Goal: Transaction & Acquisition: Purchase product/service

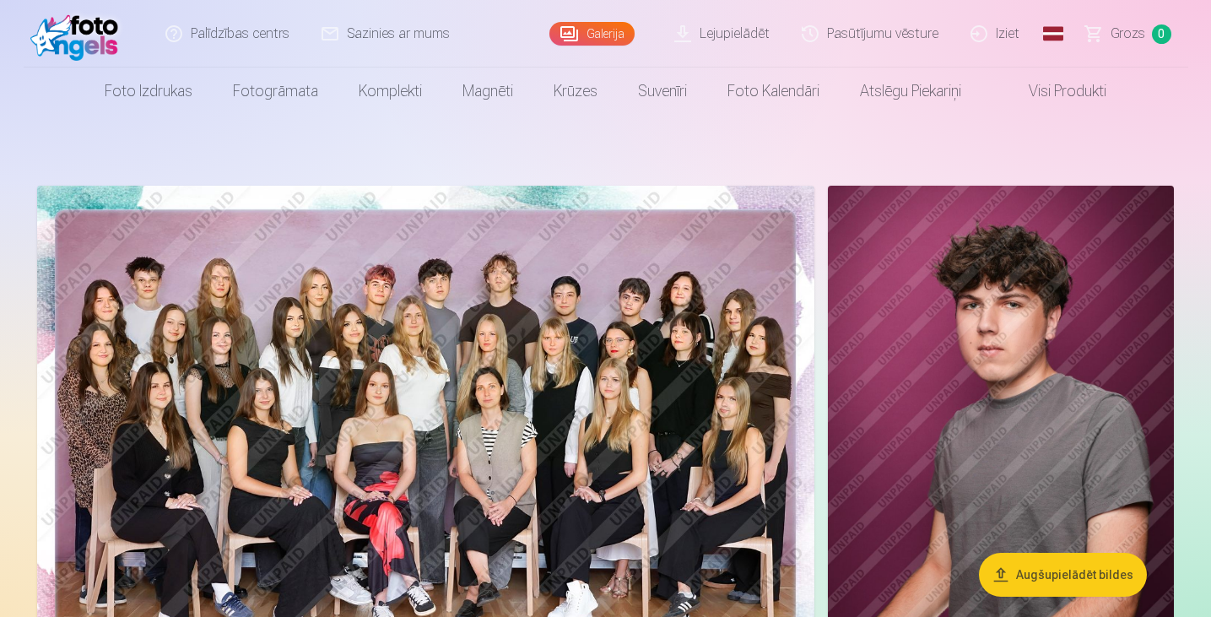
click at [466, 392] on img at bounding box center [425, 445] width 777 height 519
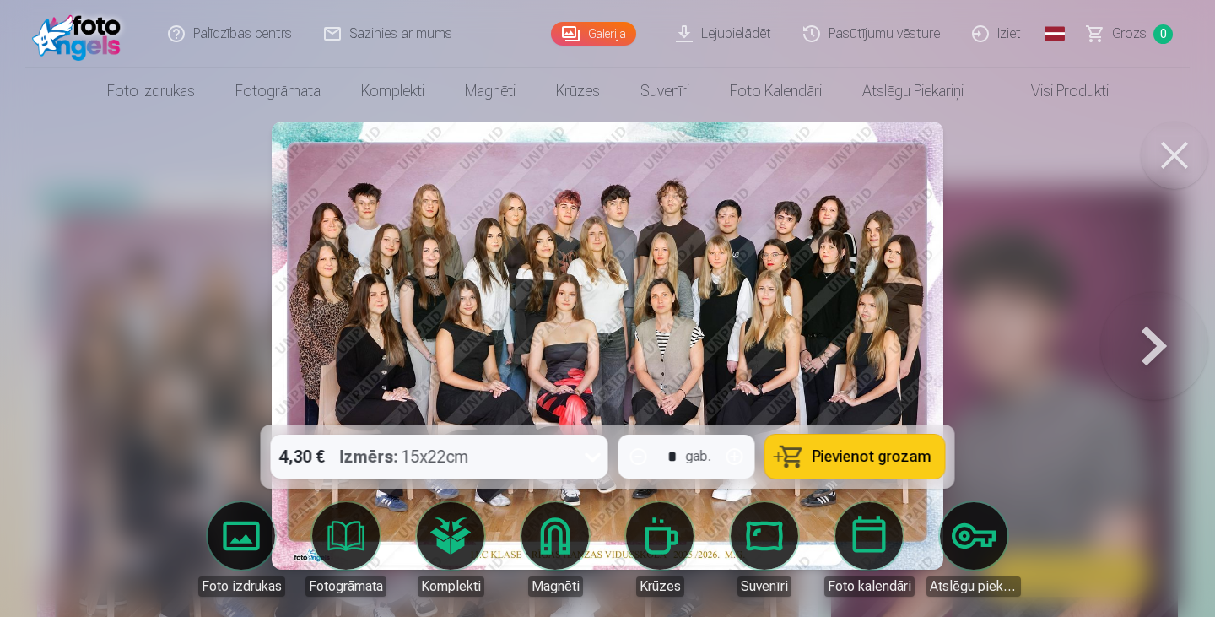
click at [875, 457] on span "Pievienot grozam" at bounding box center [872, 456] width 119 height 15
click at [1183, 150] on button at bounding box center [1175, 156] width 68 height 68
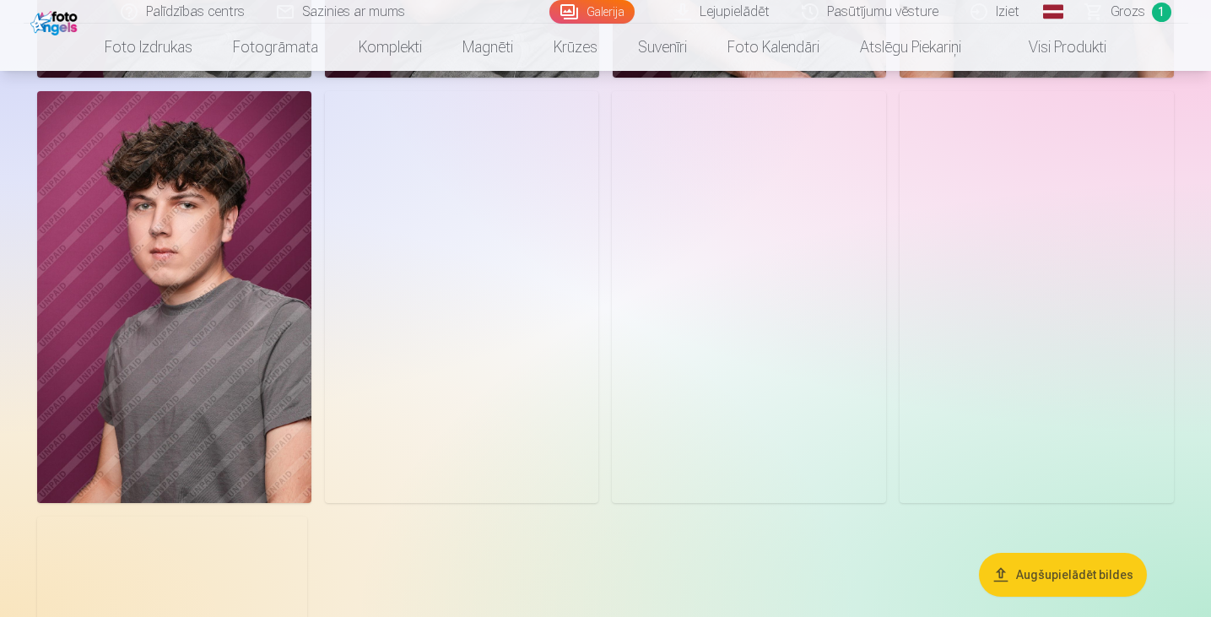
scroll to position [824, 0]
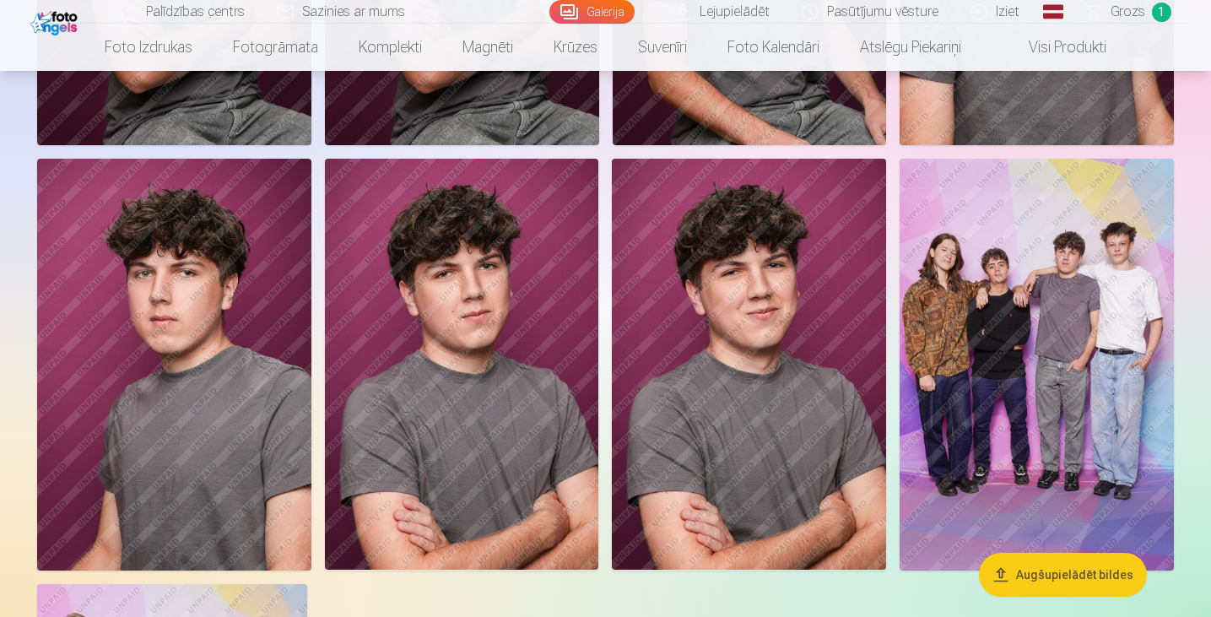
click at [716, 274] on img at bounding box center [749, 364] width 274 height 411
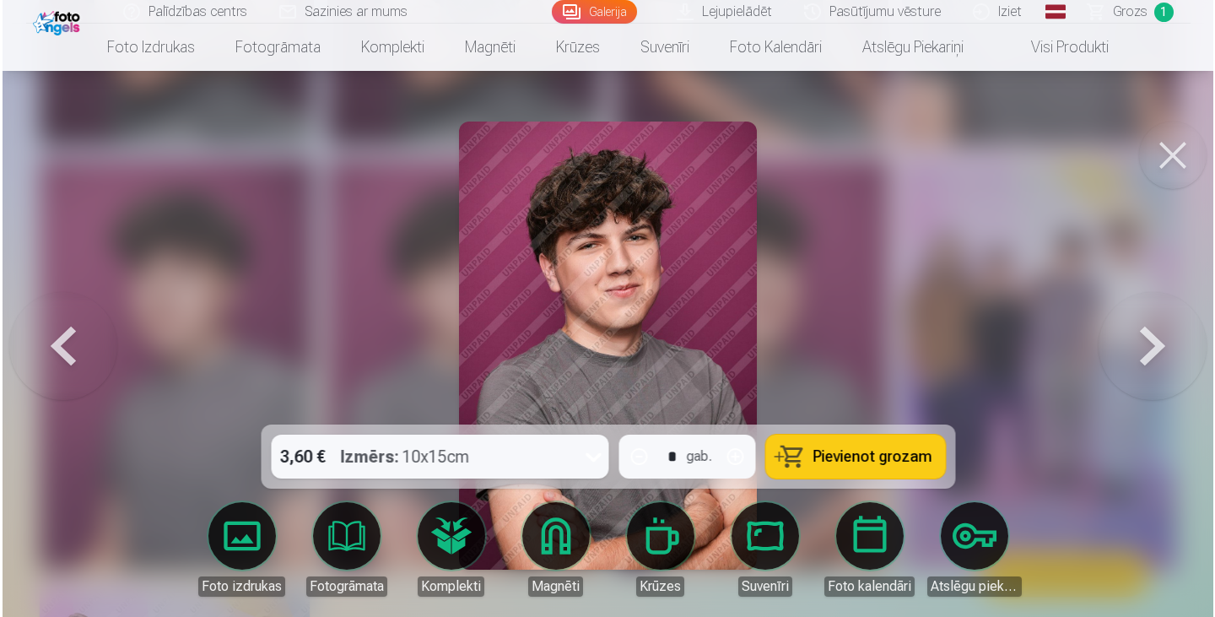
scroll to position [986, 0]
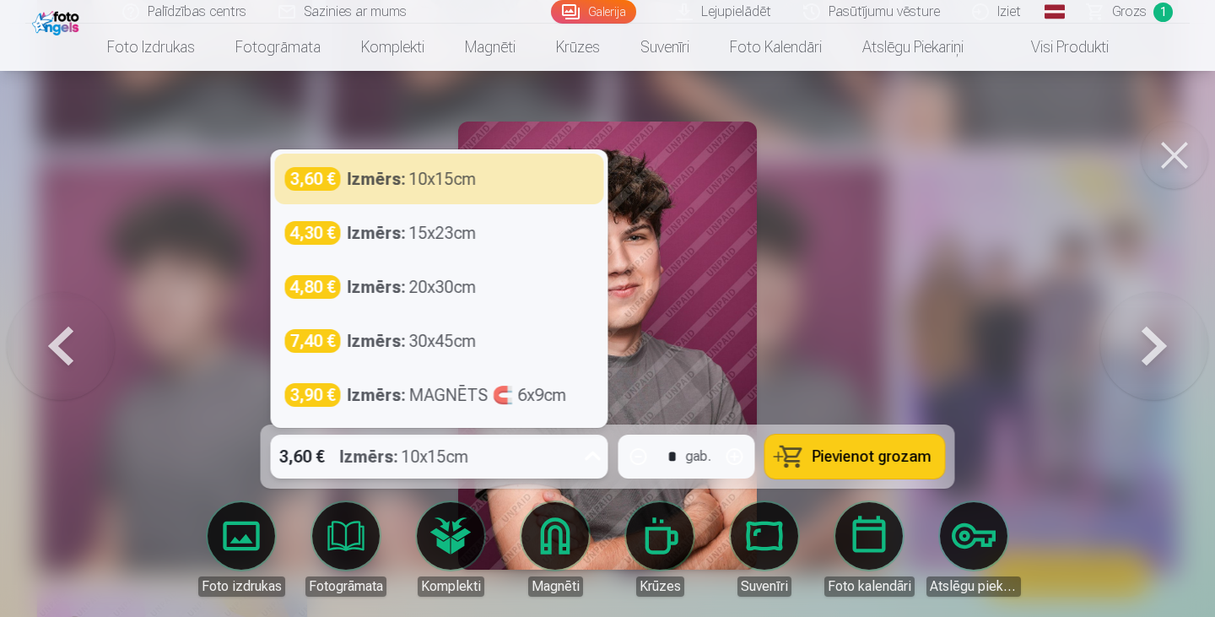
click at [533, 473] on div "3,60 € Izmērs : 10x15cm" at bounding box center [423, 457] width 305 height 44
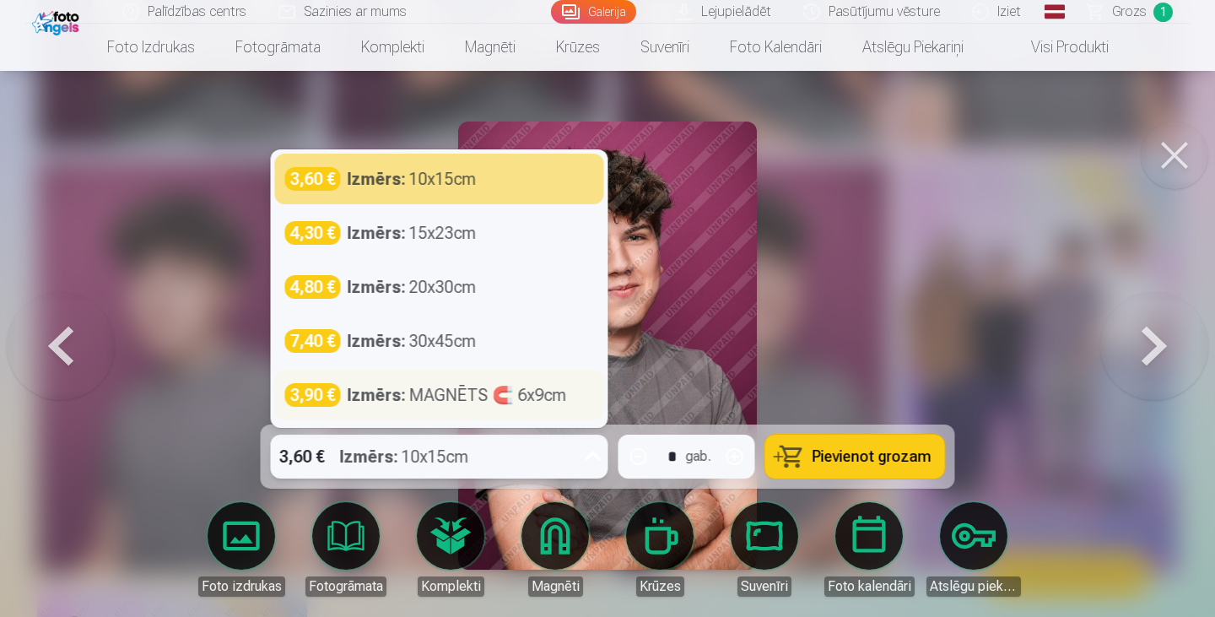
click at [482, 397] on div "Izmērs : MAGNĒTS 🧲 6x9cm" at bounding box center [457, 395] width 219 height 24
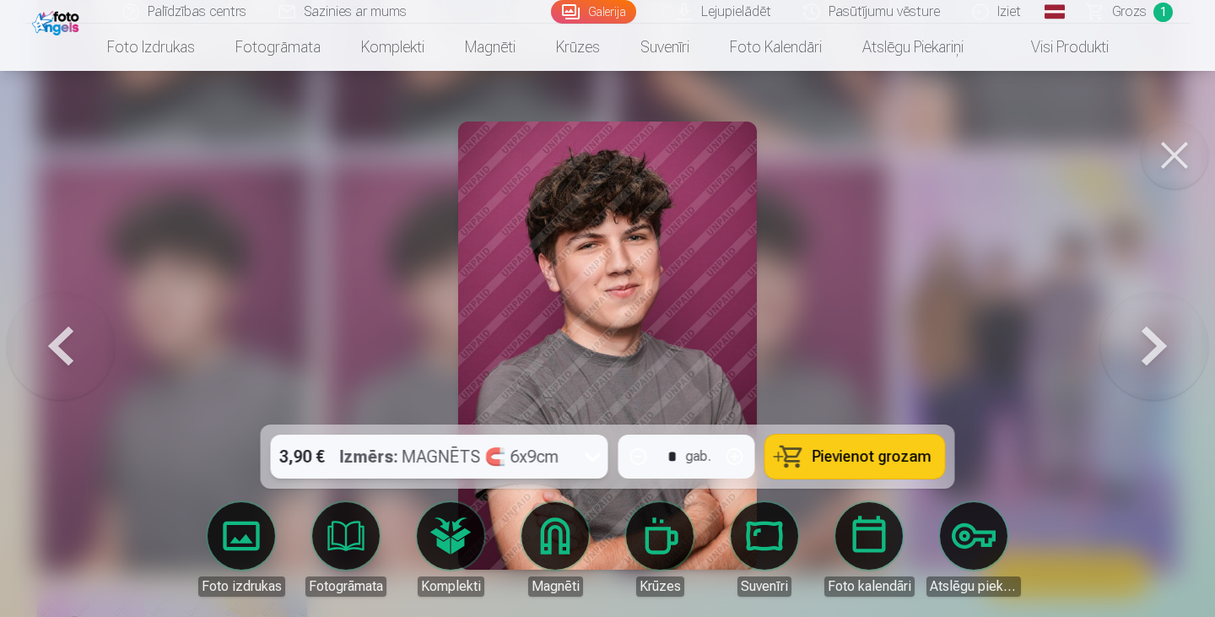
click at [738, 452] on button "button" at bounding box center [735, 456] width 41 height 41
click at [859, 451] on span "Pievienot grozam" at bounding box center [872, 456] width 119 height 15
type input "*"
click at [1171, 157] on button at bounding box center [1175, 156] width 68 height 68
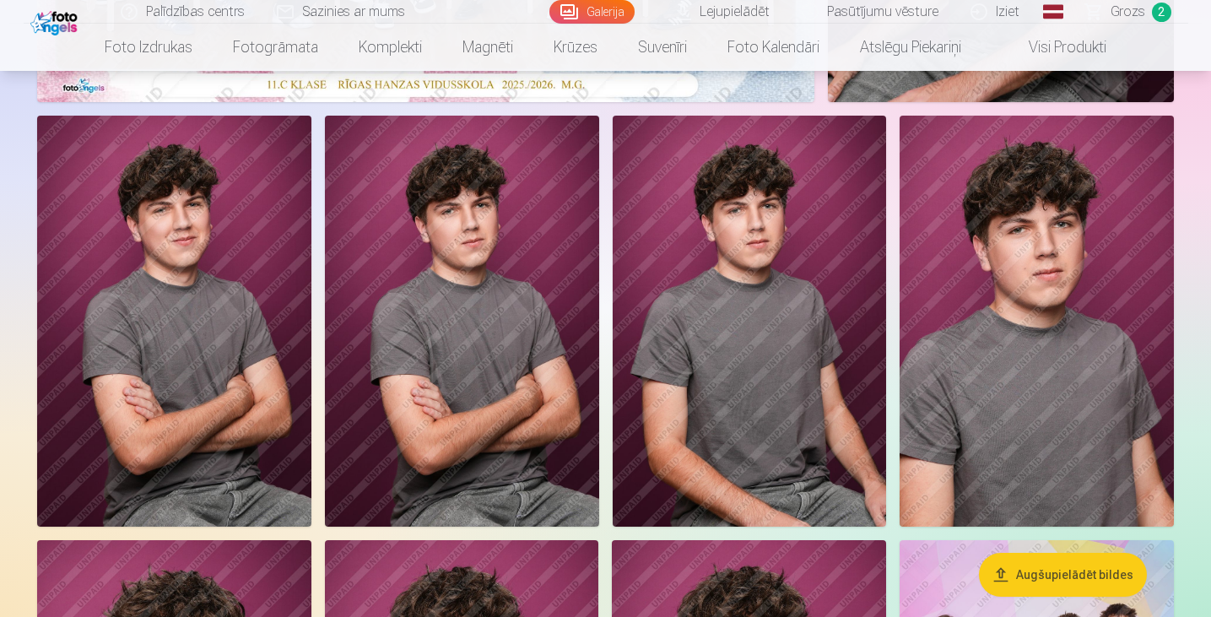
scroll to position [602, 0]
click at [520, 282] on img at bounding box center [462, 321] width 274 height 411
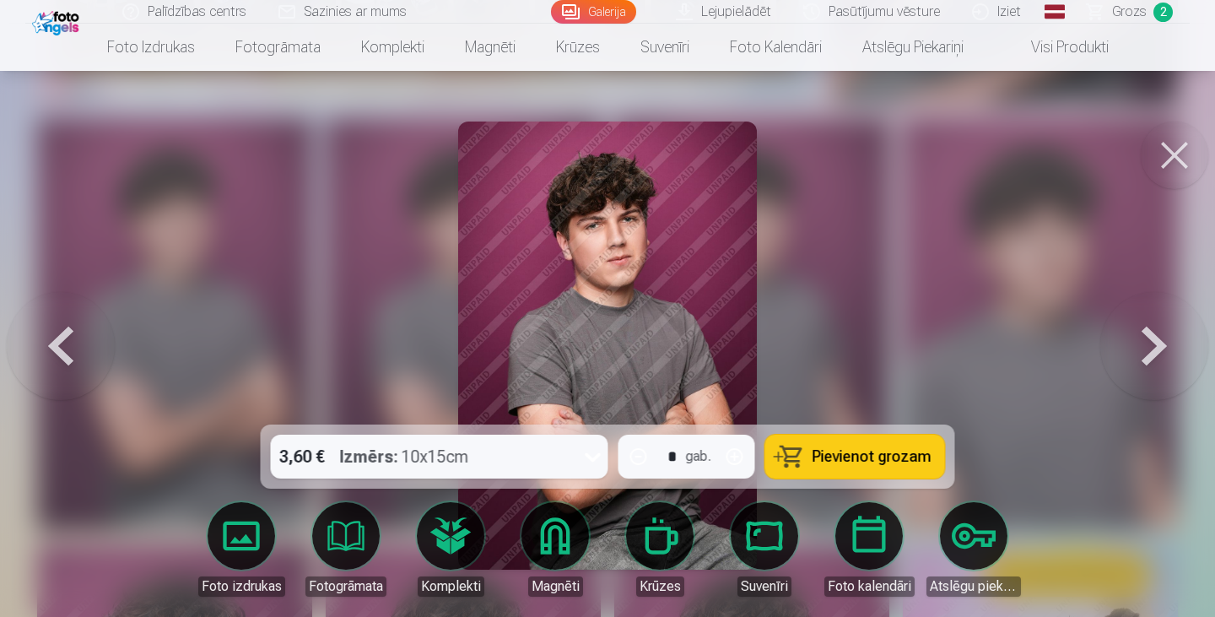
click at [1170, 151] on button at bounding box center [1175, 156] width 68 height 68
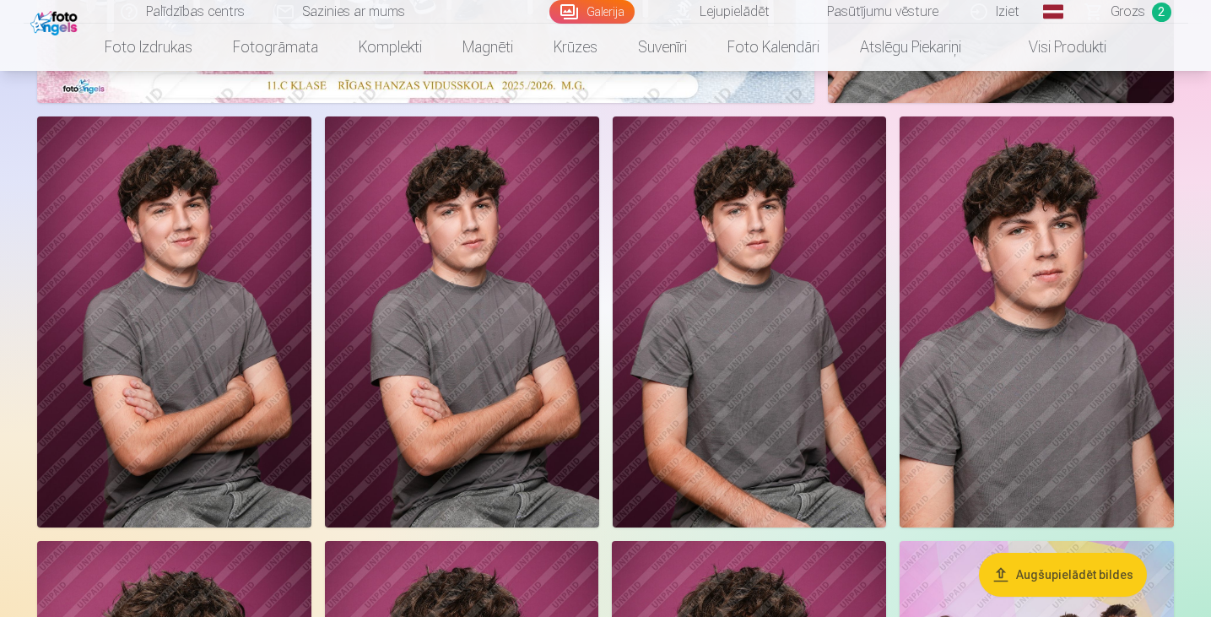
click at [173, 284] on img at bounding box center [174, 321] width 274 height 411
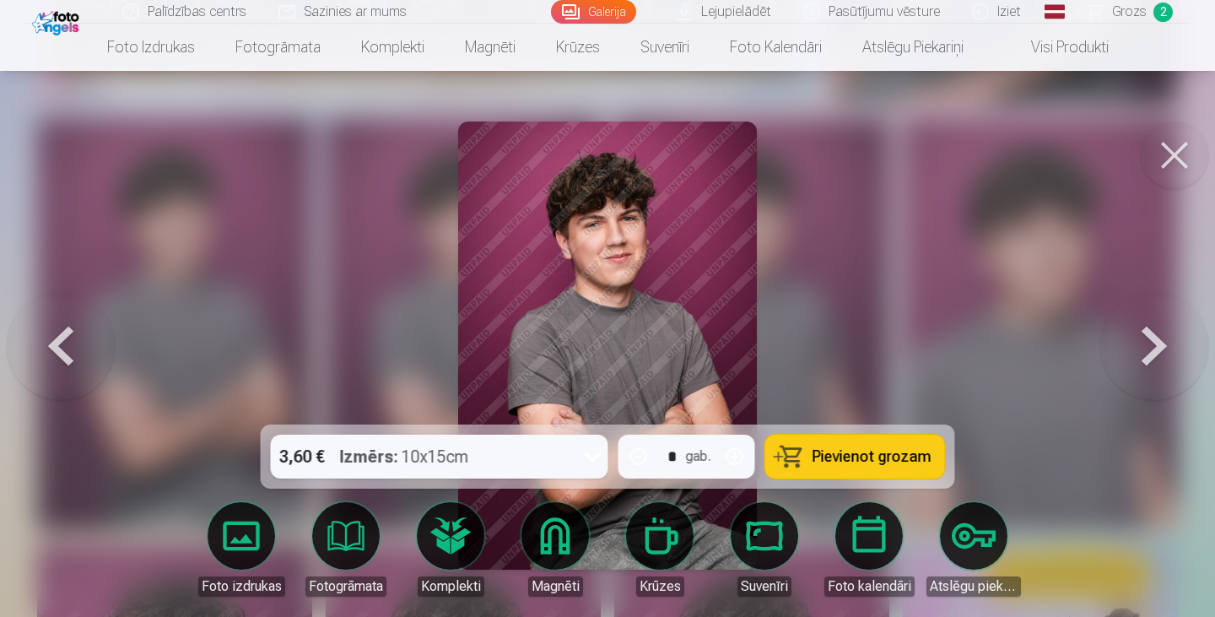
click at [1154, 344] on button at bounding box center [1154, 346] width 108 height 124
click at [62, 349] on button at bounding box center [61, 346] width 108 height 124
click at [1139, 331] on button at bounding box center [1154, 346] width 108 height 124
click at [51, 336] on button at bounding box center [61, 346] width 108 height 124
click at [1152, 326] on button at bounding box center [1154, 346] width 108 height 124
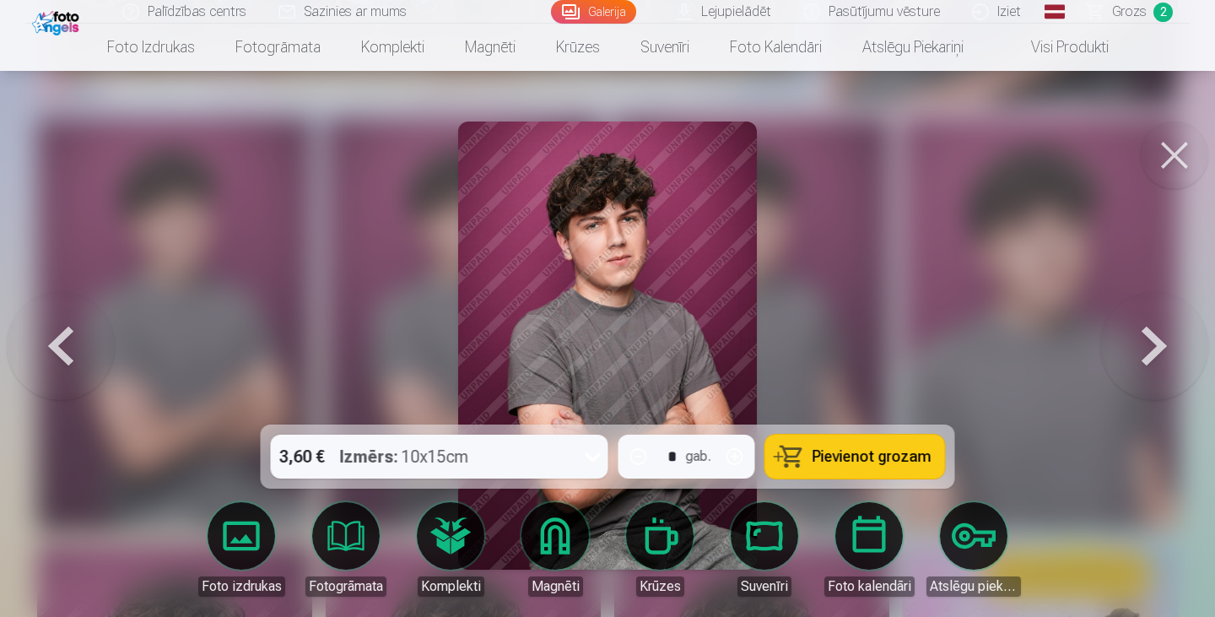
click at [68, 349] on button at bounding box center [61, 346] width 108 height 124
click at [1155, 306] on button at bounding box center [1154, 346] width 108 height 124
click at [733, 451] on button "button" at bounding box center [735, 456] width 41 height 41
click at [889, 445] on button "Pievienot grozam" at bounding box center [855, 457] width 180 height 44
type input "*"
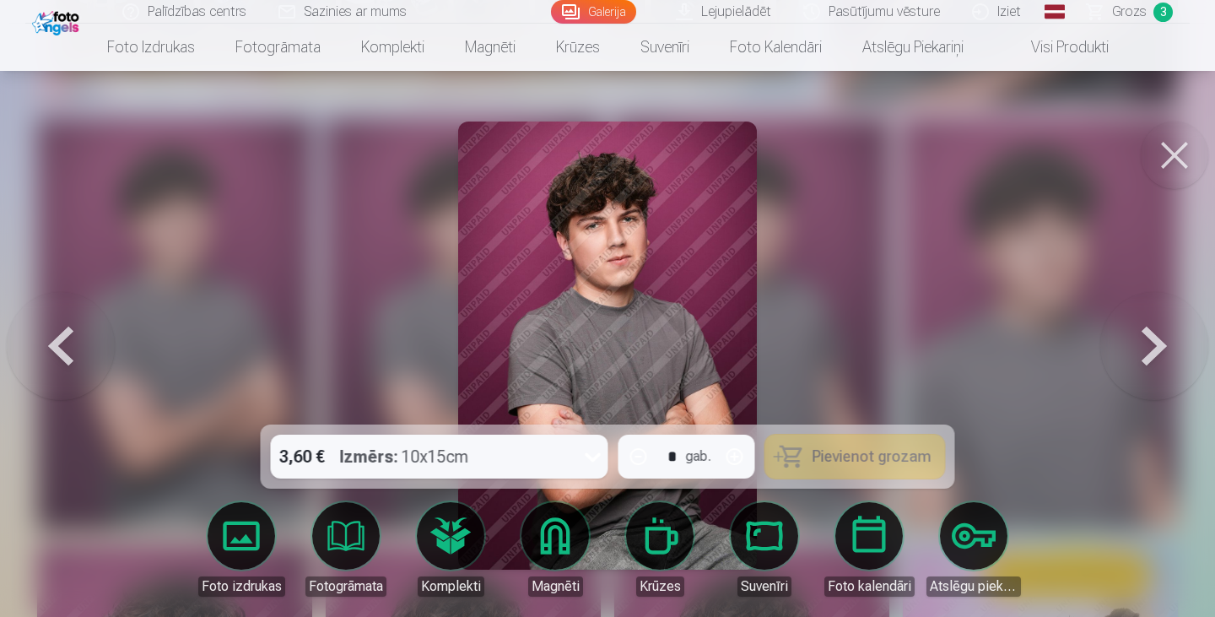
click at [1185, 138] on button at bounding box center [1175, 156] width 68 height 68
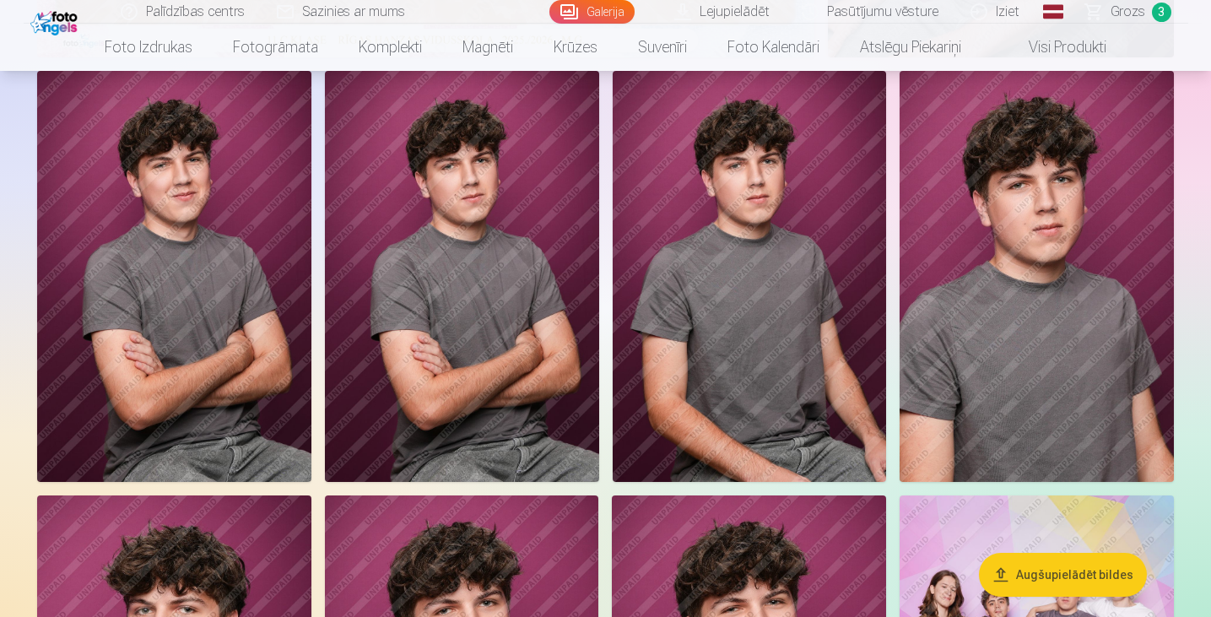
scroll to position [646, 0]
click at [187, 322] on img at bounding box center [174, 277] width 274 height 411
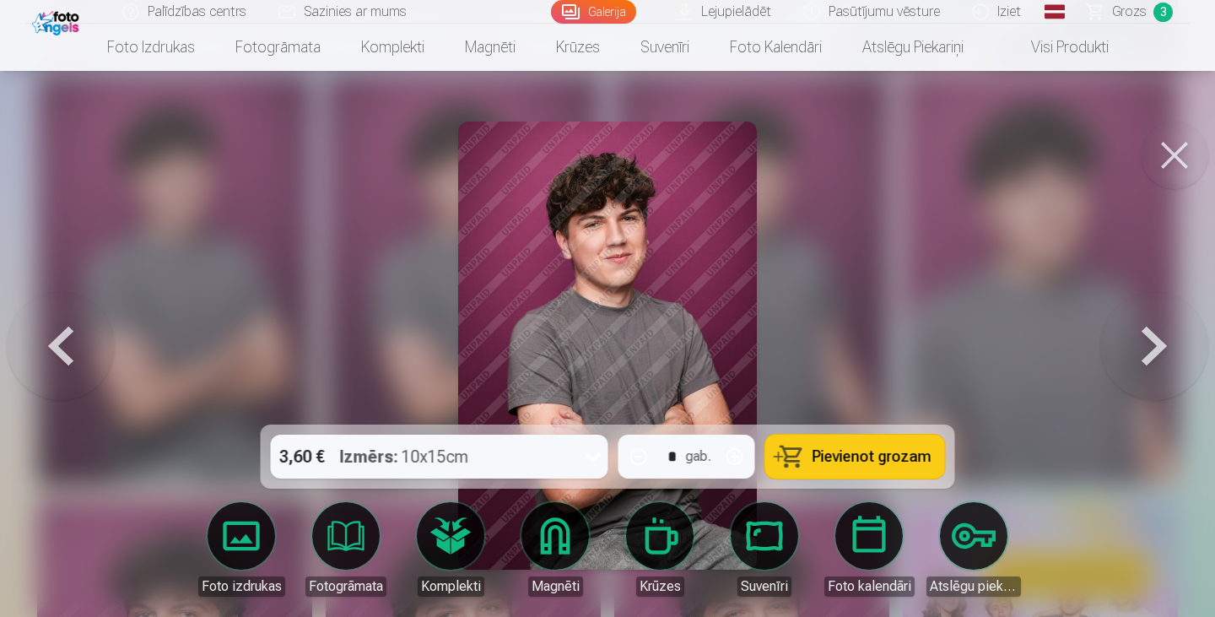
click at [521, 484] on div "3,60 € Izmērs : 10x15cm * gab. Pievienot grozam" at bounding box center [608, 456] width 694 height 64
click at [521, 457] on div "3,60 € Izmērs : 10x15cm" at bounding box center [423, 457] width 305 height 44
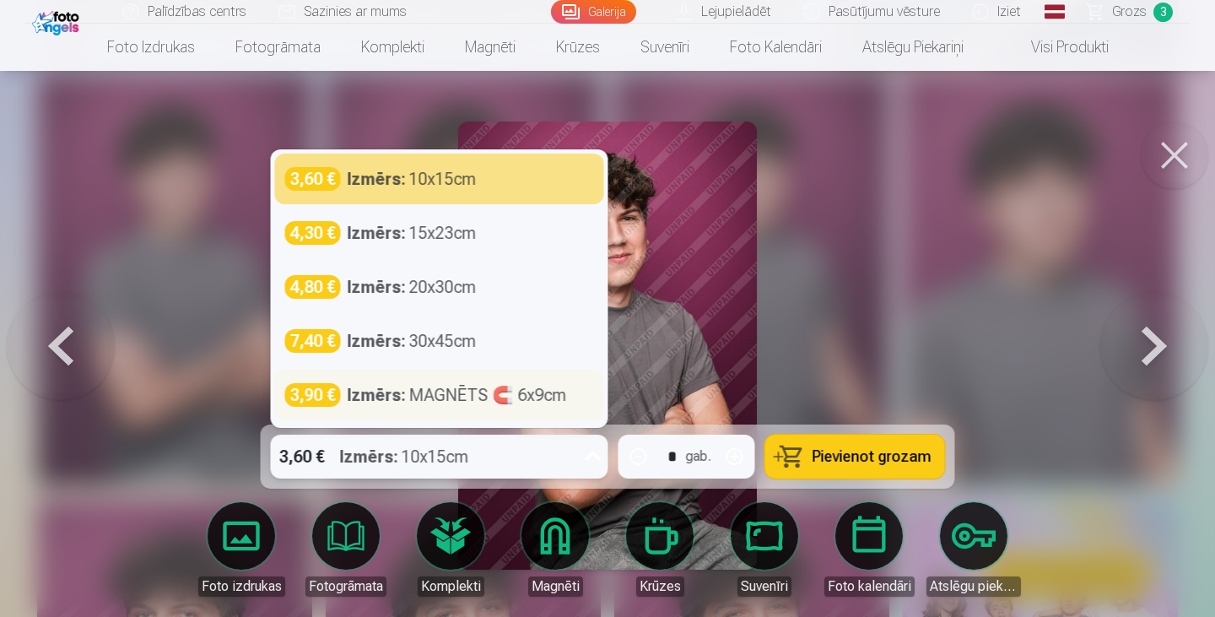
click at [456, 396] on div "Izmērs : MAGNĒTS 🧲 6x9cm" at bounding box center [457, 395] width 219 height 24
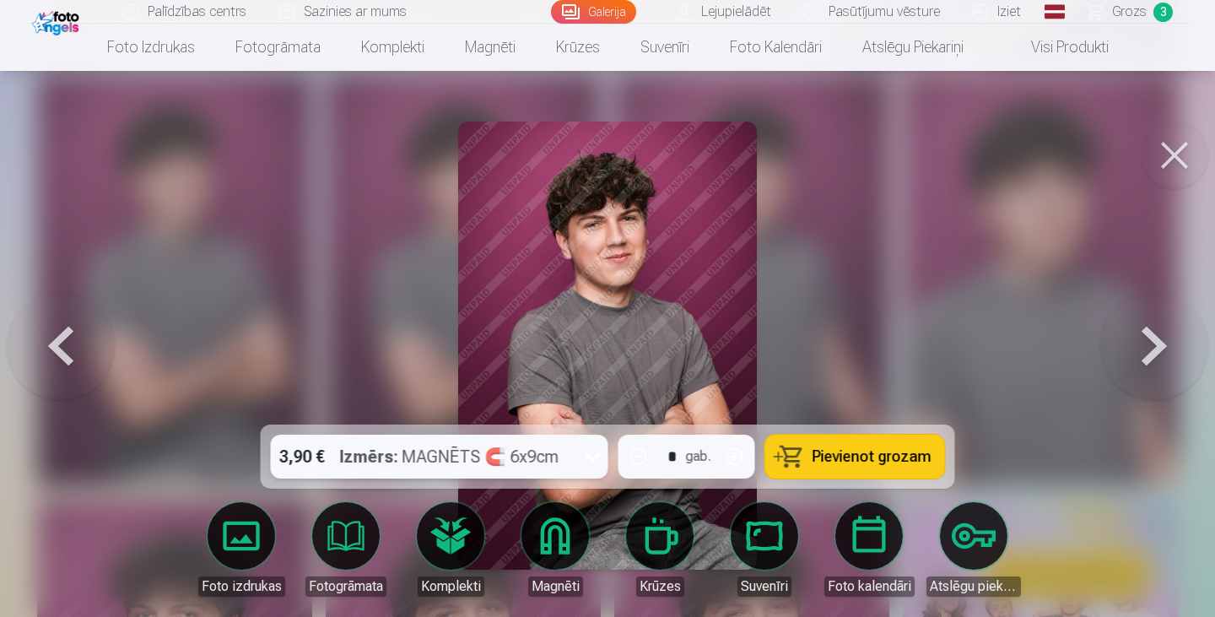
click at [879, 440] on button "Pievienot grozam" at bounding box center [855, 457] width 180 height 44
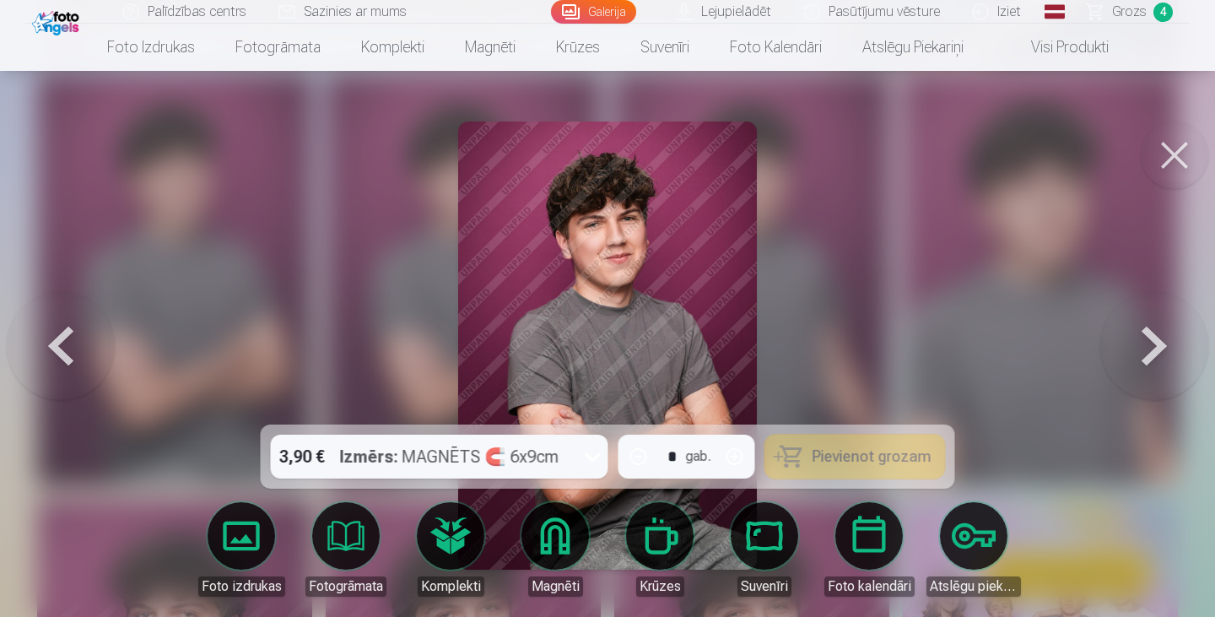
click at [1179, 153] on button at bounding box center [1175, 156] width 68 height 68
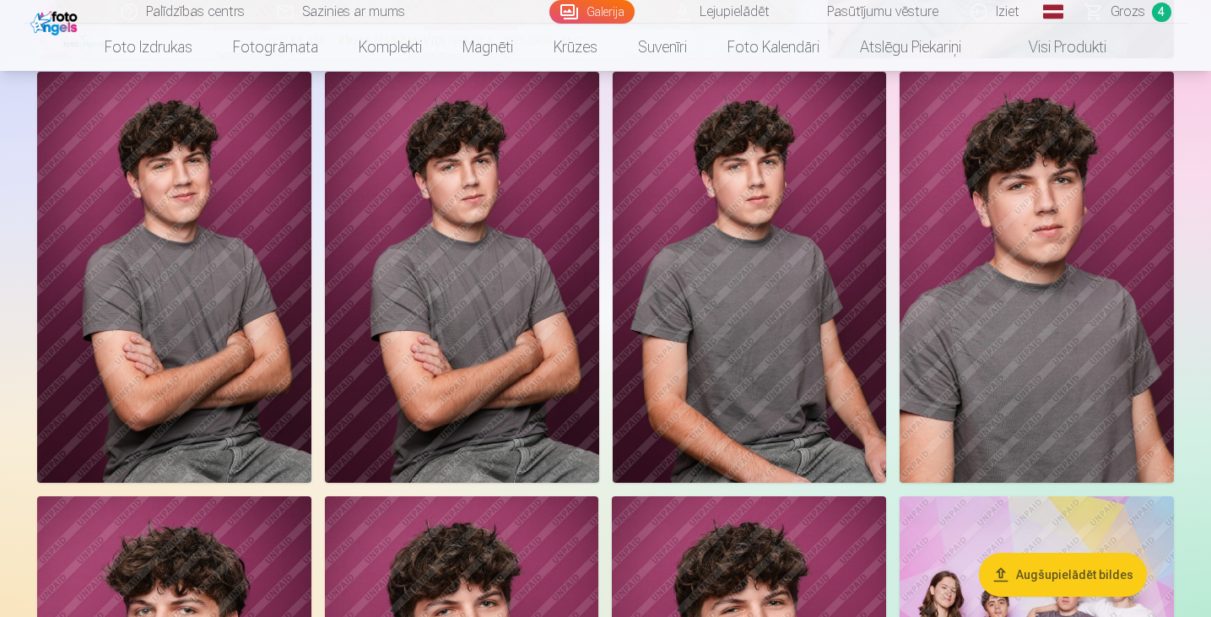
click at [1119, 12] on span "Grozs" at bounding box center [1128, 12] width 35 height 20
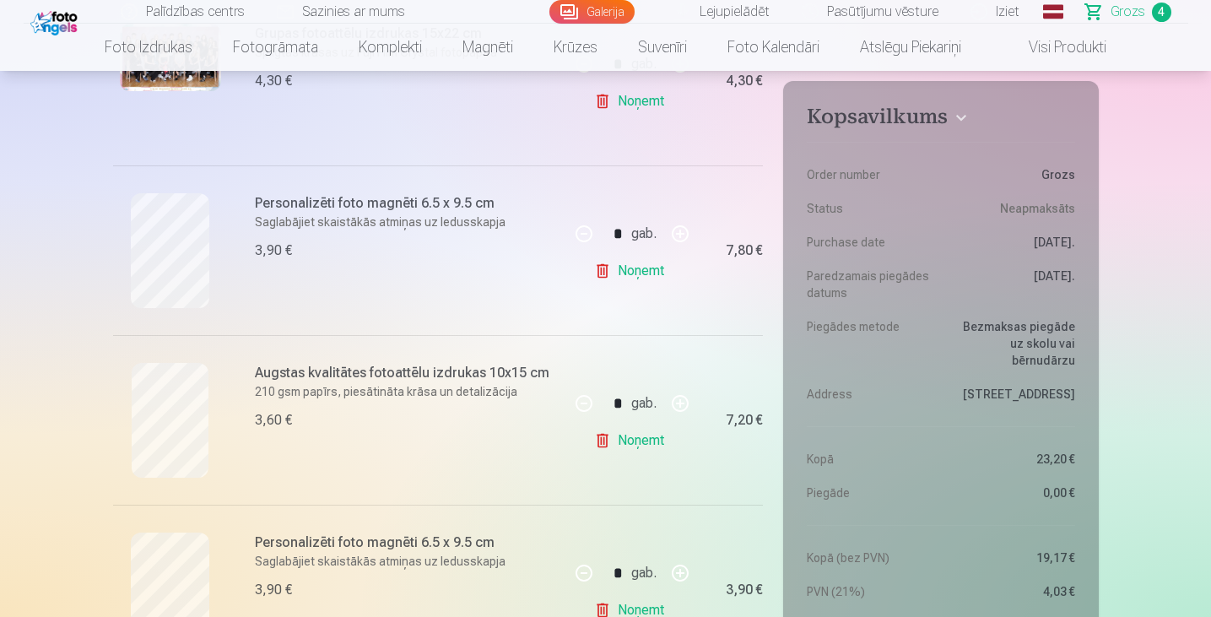
scroll to position [440, 0]
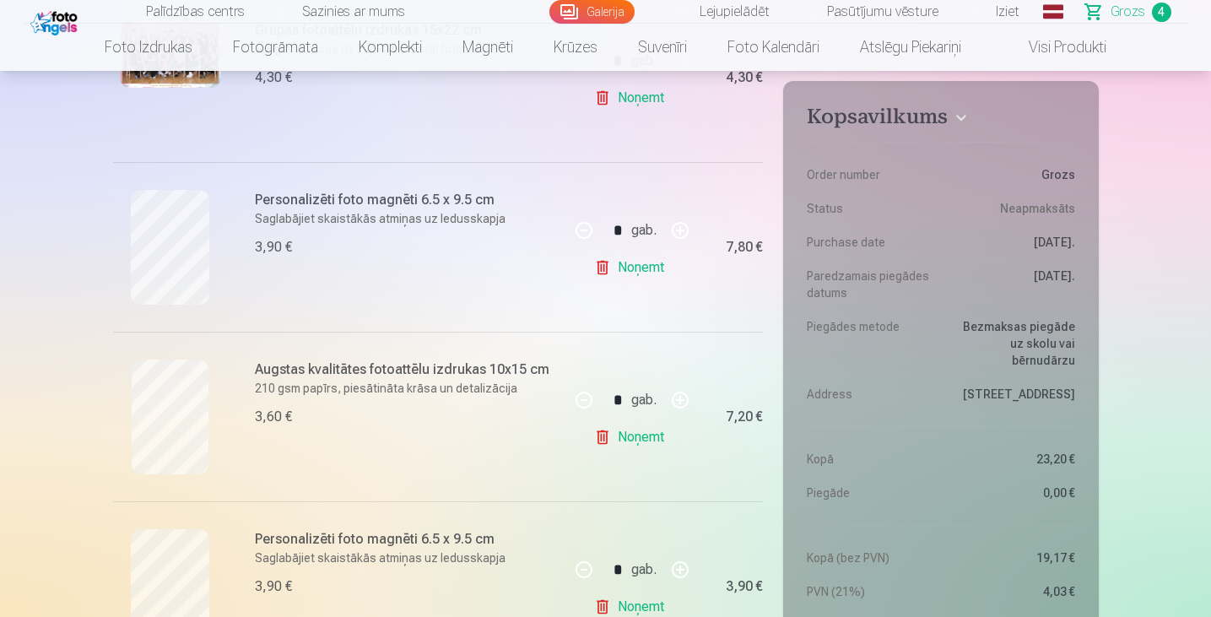
click at [581, 229] on button "button" at bounding box center [584, 230] width 41 height 41
click at [640, 263] on link "Noņemt" at bounding box center [632, 268] width 77 height 34
type input "*"
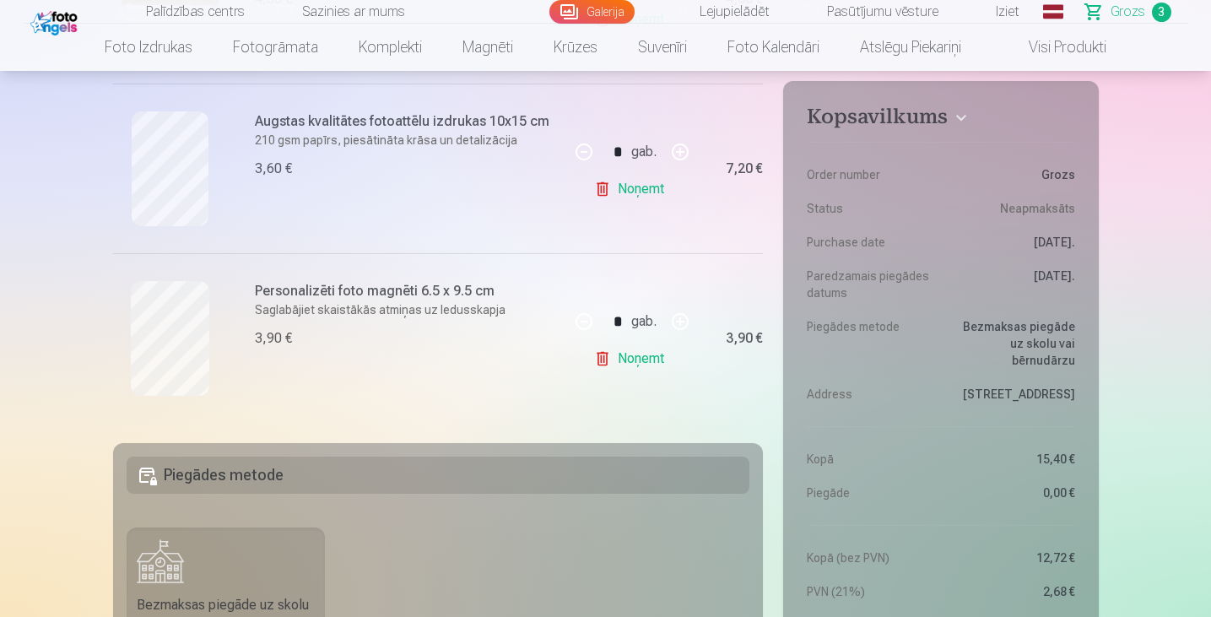
scroll to position [519, 0]
click at [675, 310] on button "button" at bounding box center [680, 320] width 41 height 41
type input "*"
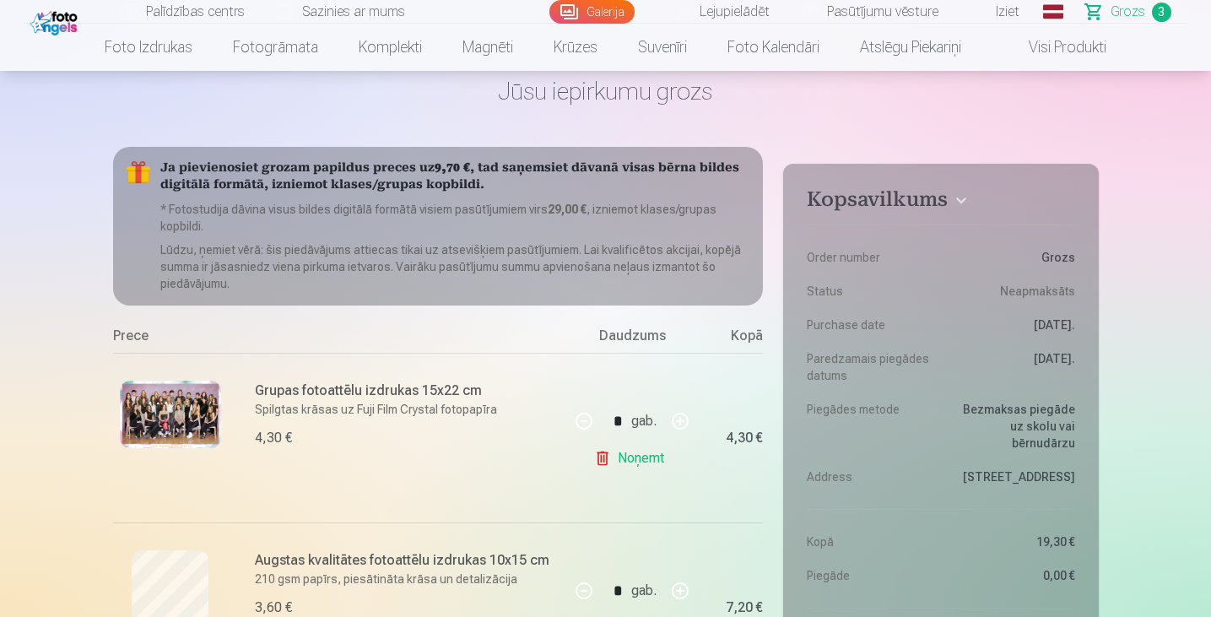
scroll to position [78, 0]
click at [602, 8] on link "Galerija" at bounding box center [591, 12] width 85 height 24
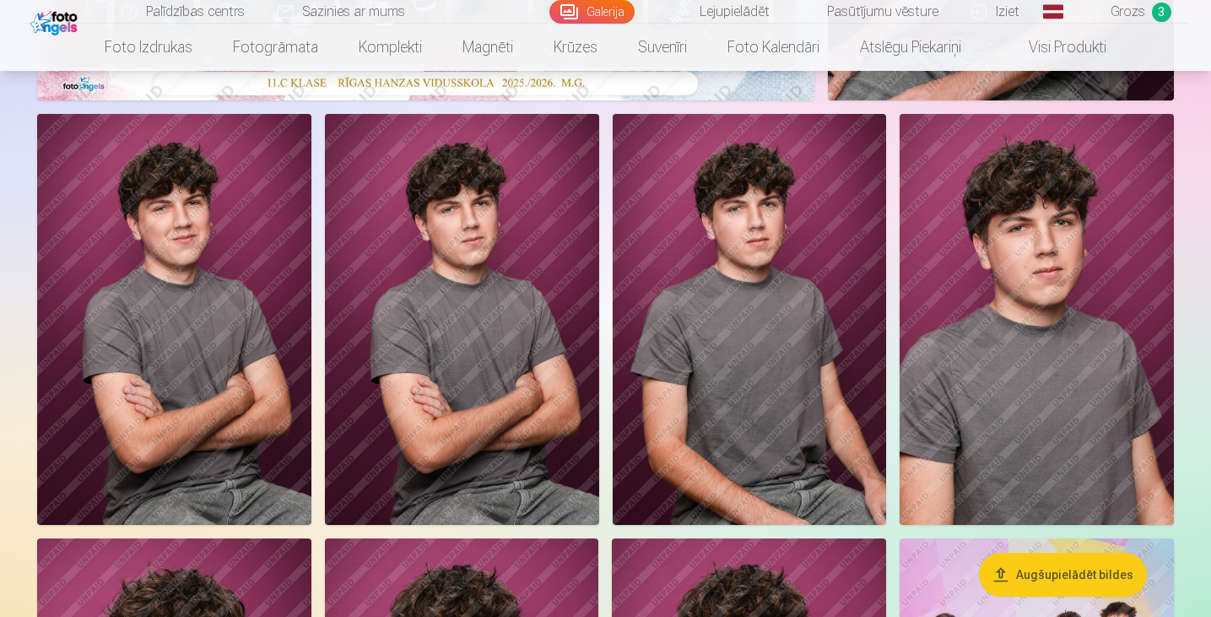
scroll to position [606, 0]
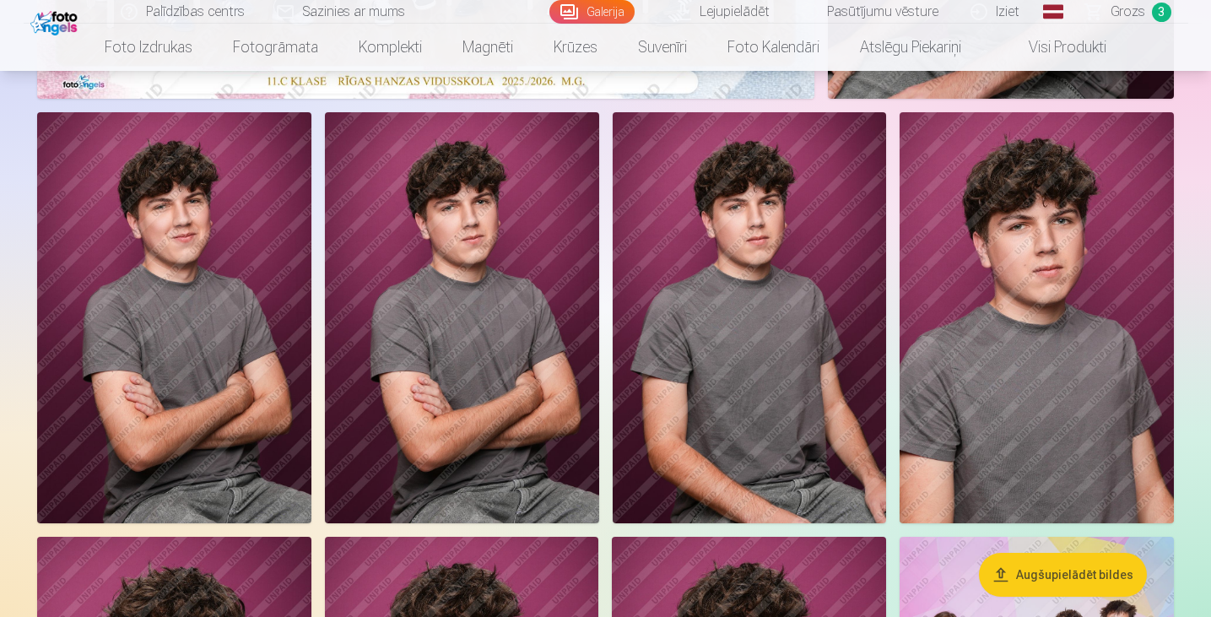
click at [481, 274] on img at bounding box center [462, 317] width 274 height 411
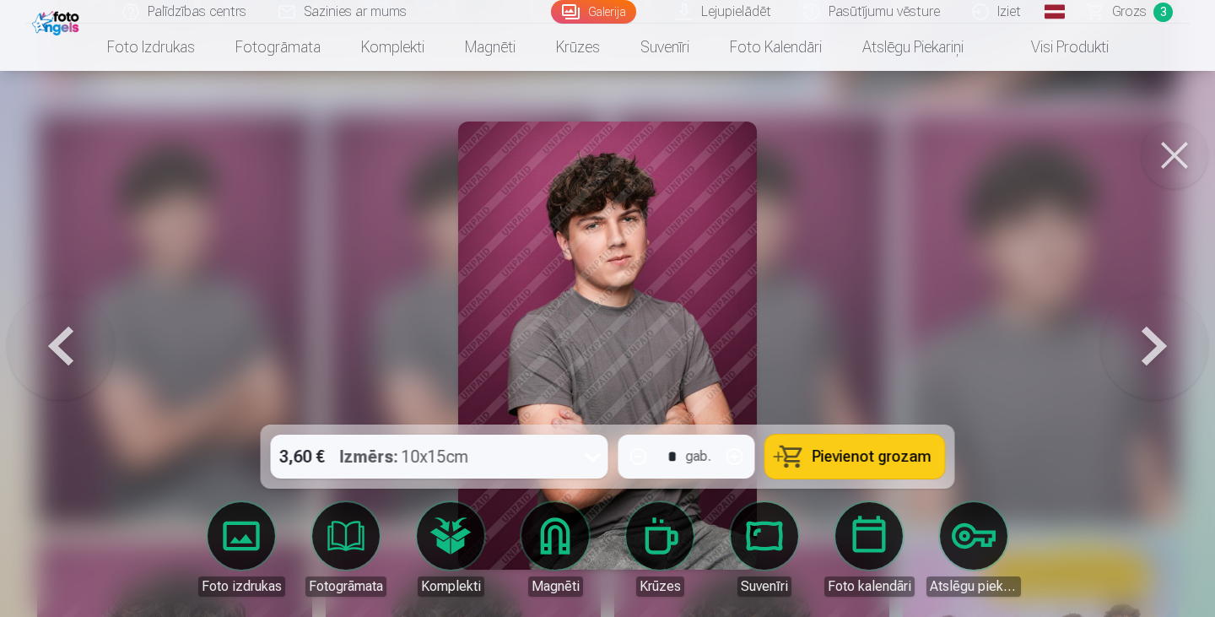
click at [841, 435] on div "3,60 € Izmērs : 10x15cm * gab. Pievienot grozam" at bounding box center [608, 456] width 694 height 64
click at [862, 455] on span "Pievienot grozam" at bounding box center [872, 456] width 119 height 15
click at [1178, 145] on button at bounding box center [1175, 156] width 68 height 68
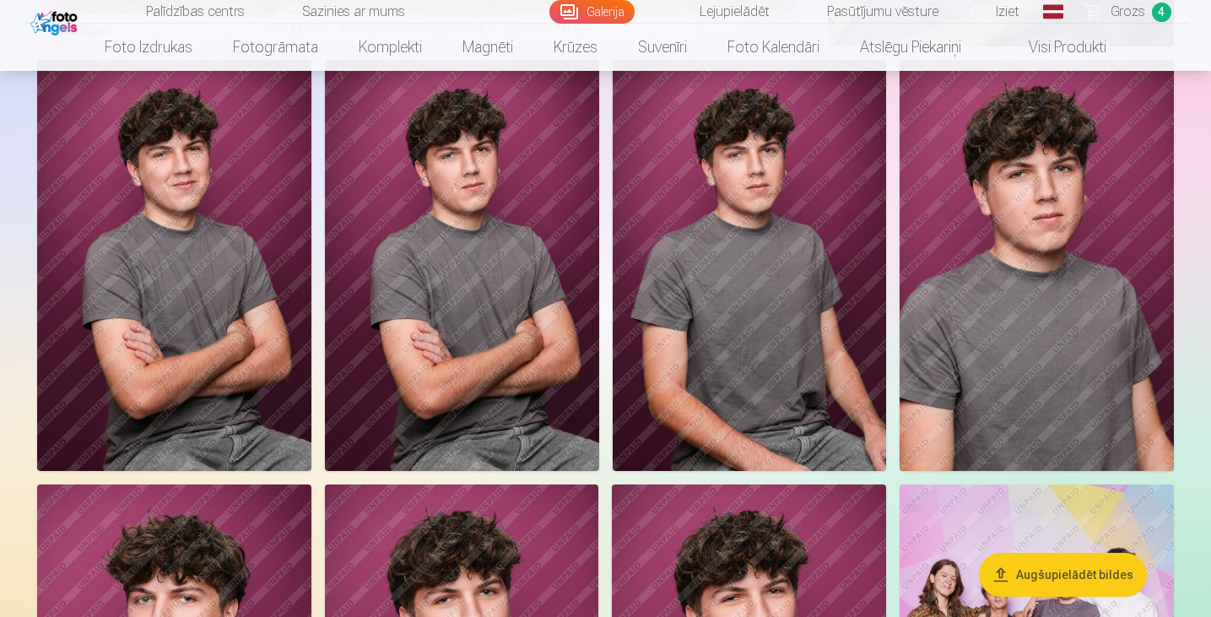
scroll to position [581, 0]
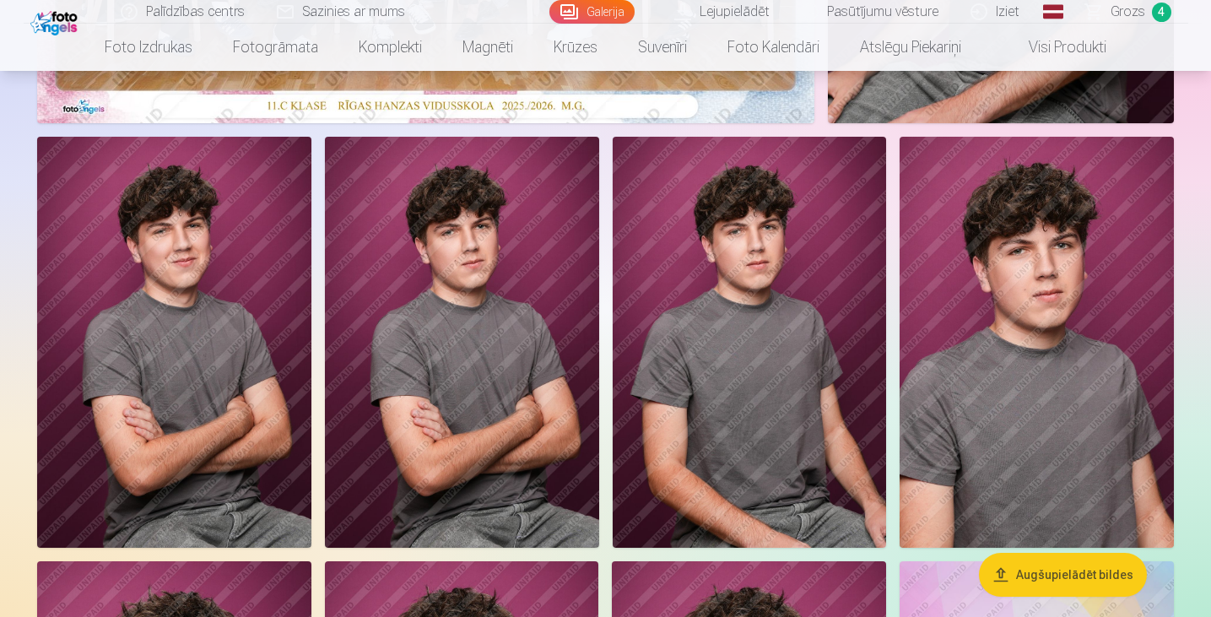
click at [1120, 6] on span "Grozs" at bounding box center [1128, 12] width 35 height 20
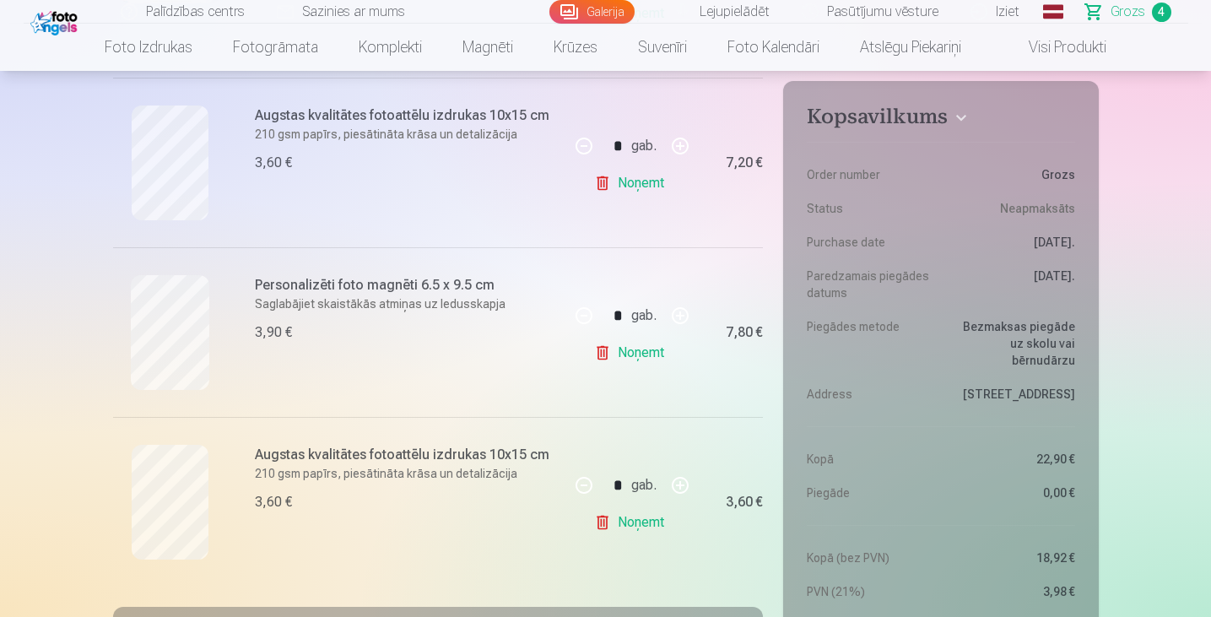
scroll to position [521, 0]
click at [594, 7] on link "Galerija" at bounding box center [591, 12] width 85 height 24
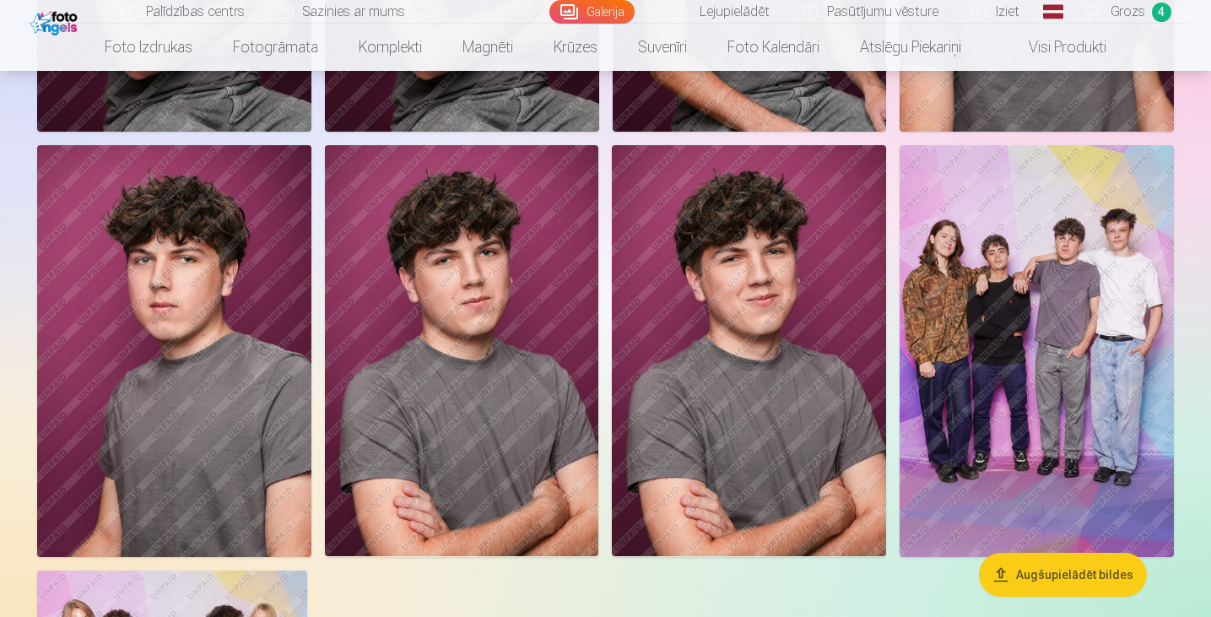
scroll to position [995, 0]
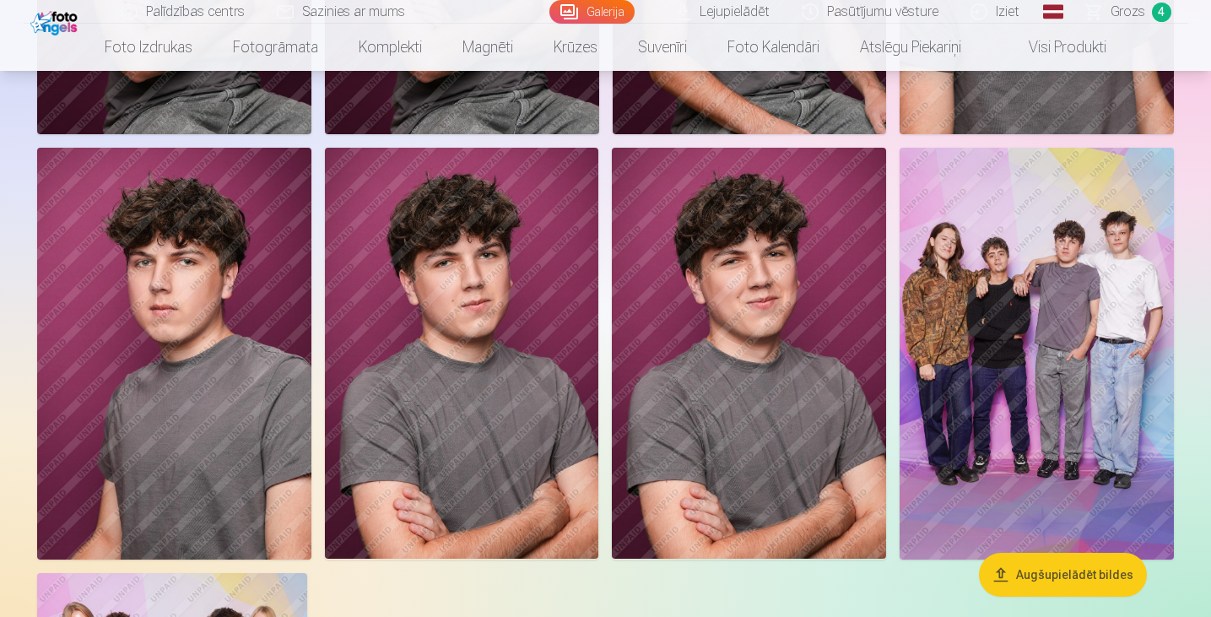
click at [779, 311] on img at bounding box center [749, 353] width 274 height 411
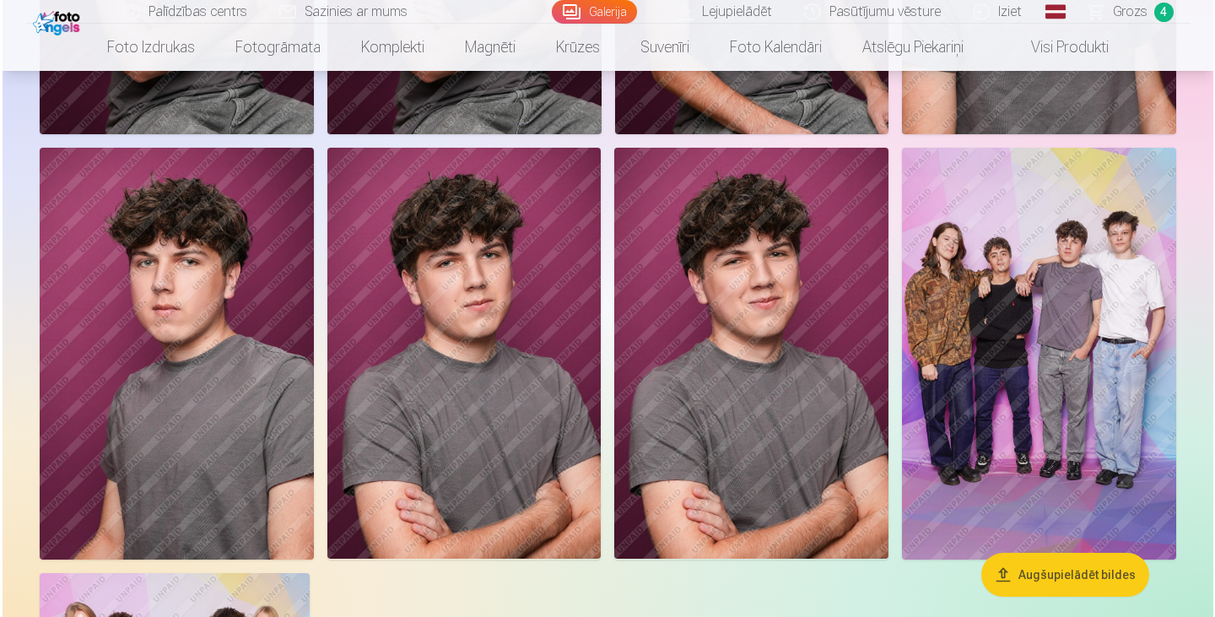
scroll to position [997, 0]
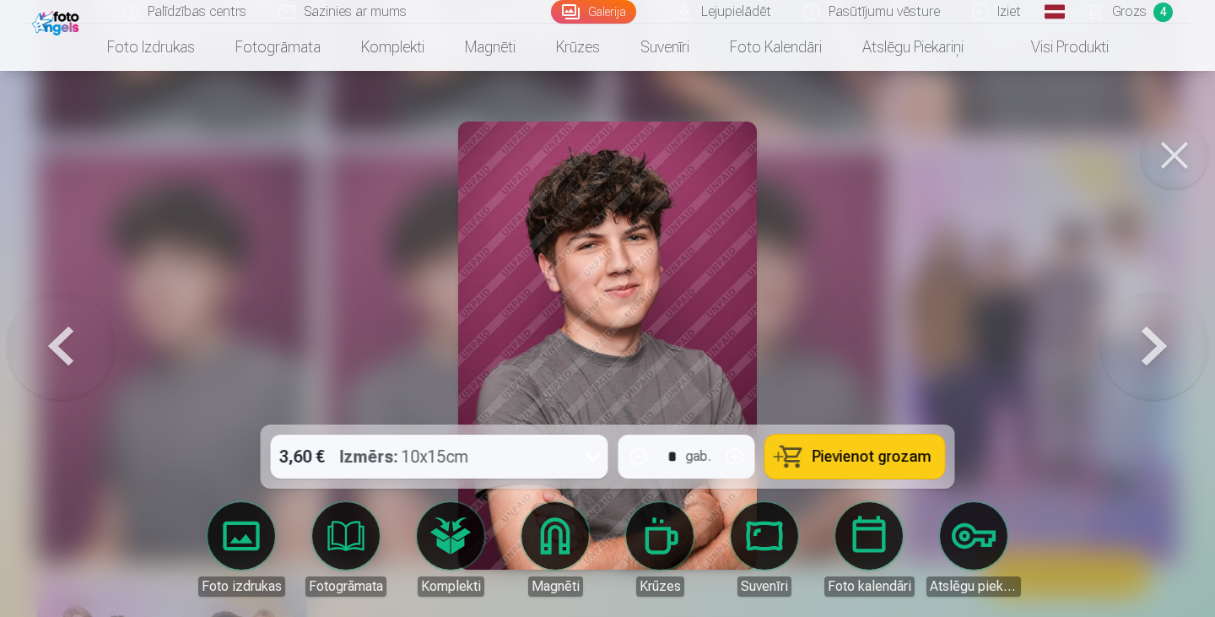
click at [892, 462] on span "Pievienot grozam" at bounding box center [872, 456] width 119 height 15
click at [859, 459] on span "Pievienot grozam" at bounding box center [872, 456] width 119 height 15
click at [1183, 153] on button at bounding box center [1175, 156] width 68 height 68
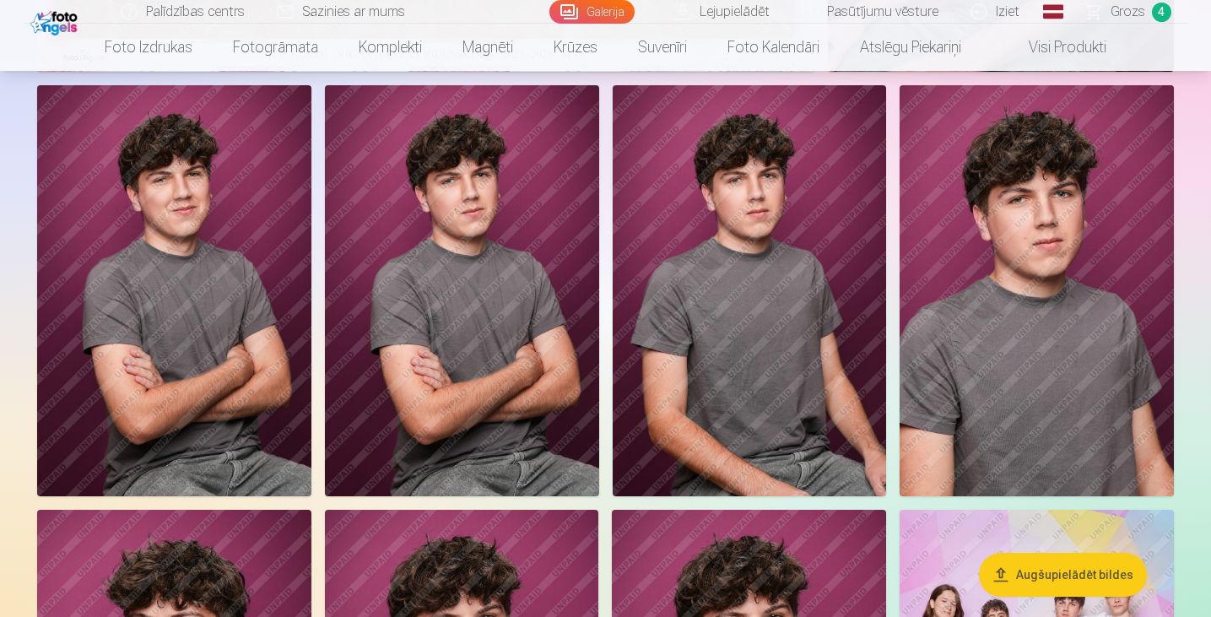
scroll to position [632, 0]
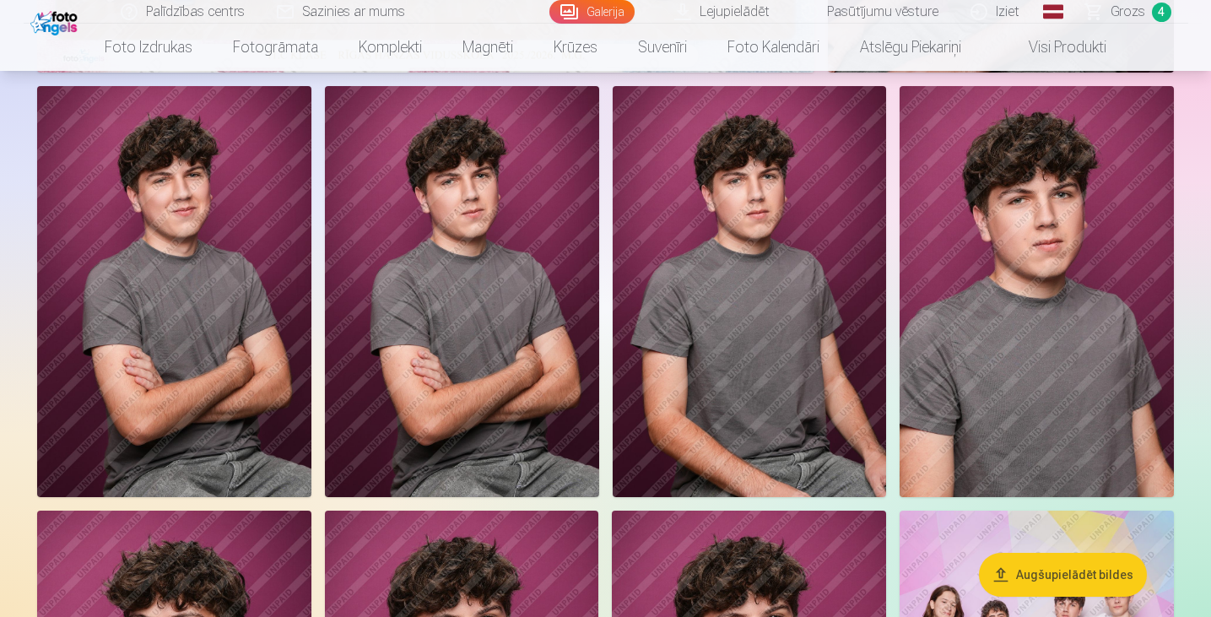
click at [740, 240] on img at bounding box center [750, 291] width 274 height 411
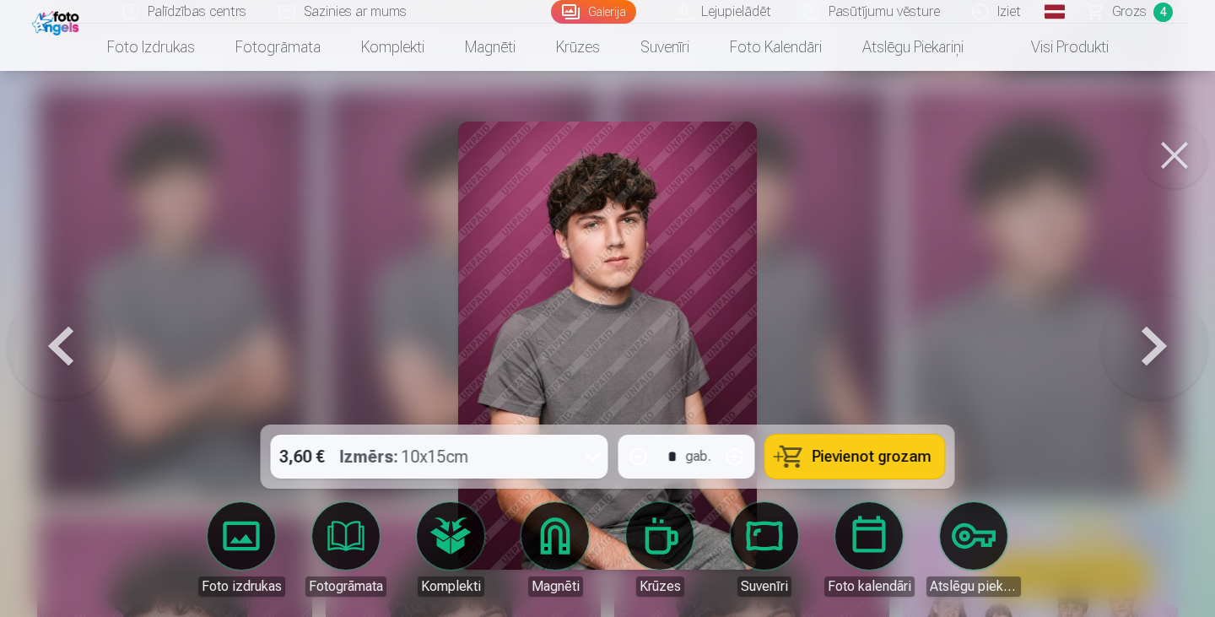
click at [840, 455] on span "Pievienot grozam" at bounding box center [872, 456] width 119 height 15
click at [1181, 165] on button at bounding box center [1175, 156] width 68 height 68
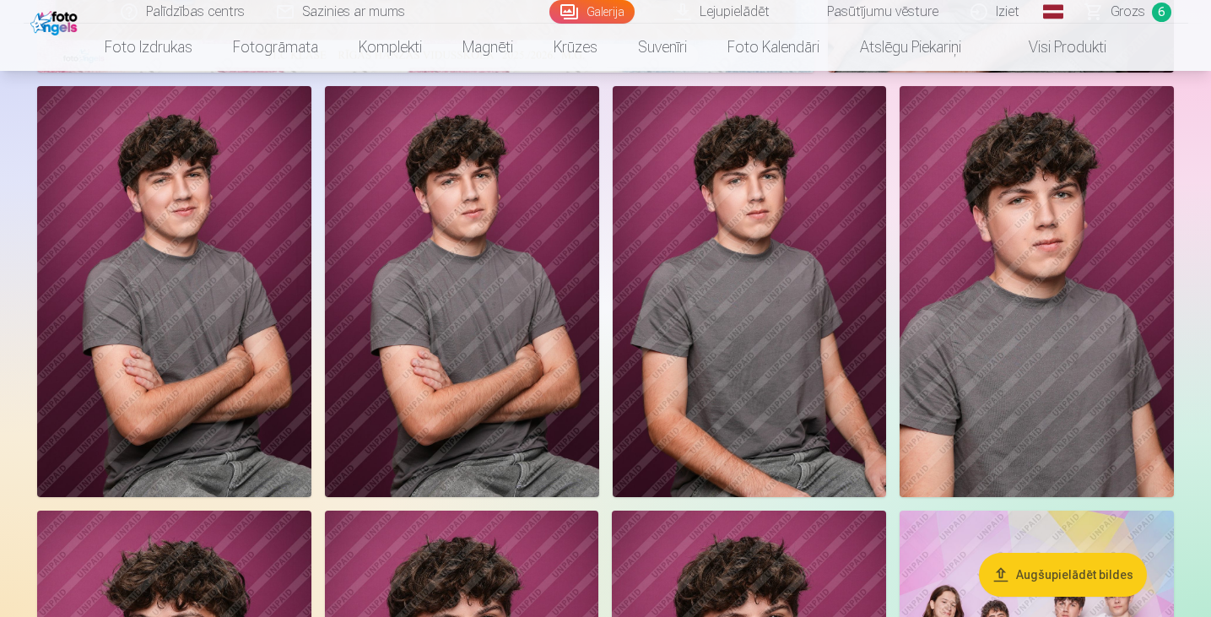
click at [1116, 10] on span "Grozs" at bounding box center [1128, 12] width 35 height 20
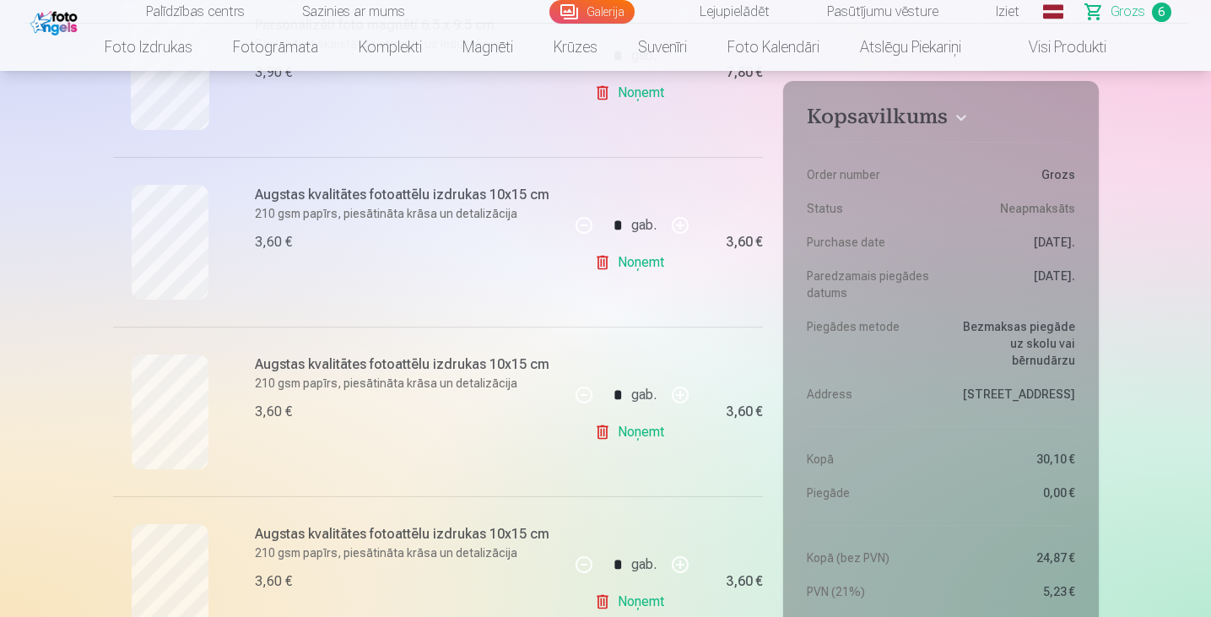
scroll to position [768, 0]
click at [626, 261] on link "Noņemt" at bounding box center [632, 262] width 77 height 34
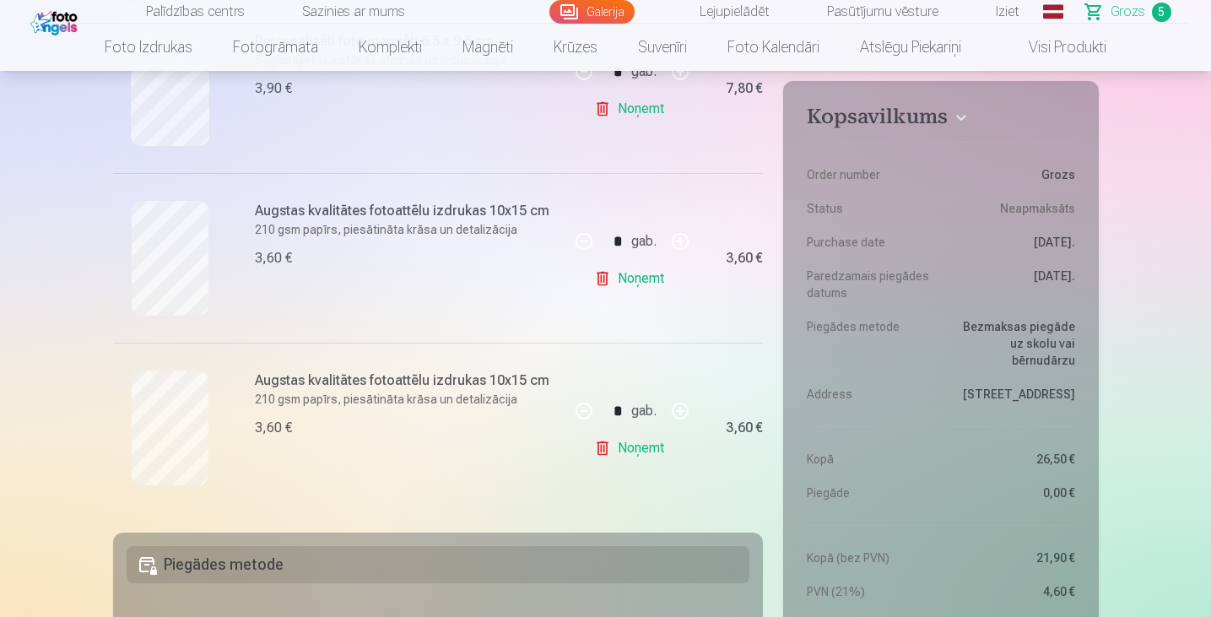
click at [619, 273] on link "Noņemt" at bounding box center [632, 279] width 77 height 34
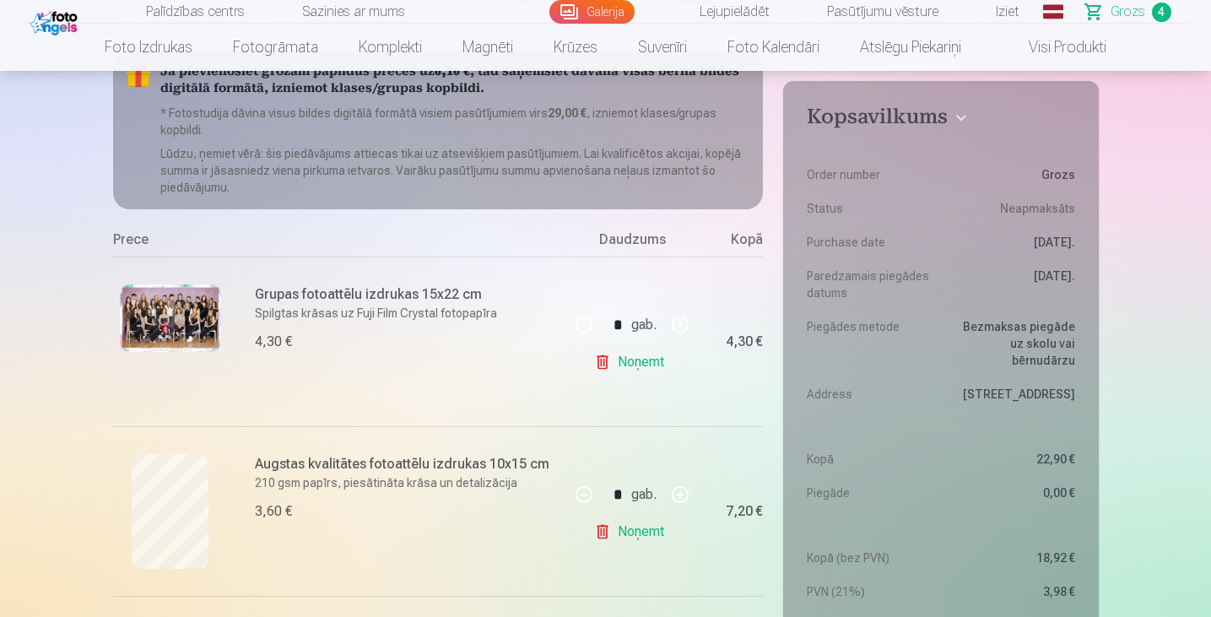
scroll to position [173, 0]
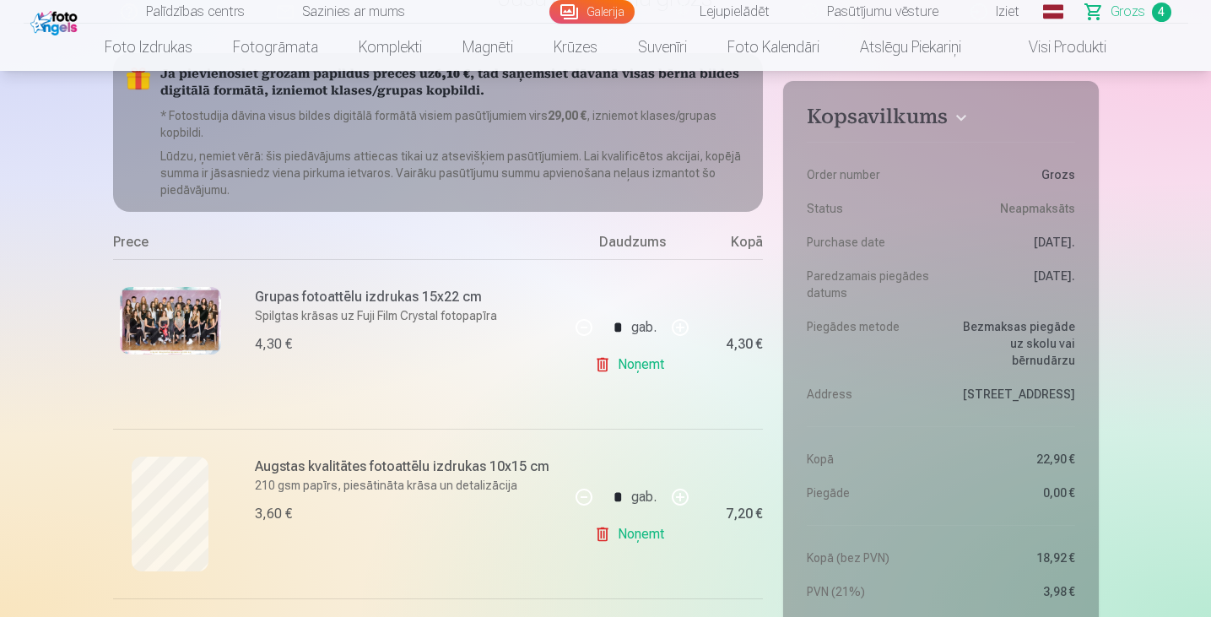
click at [592, 16] on link "Galerija" at bounding box center [591, 12] width 85 height 24
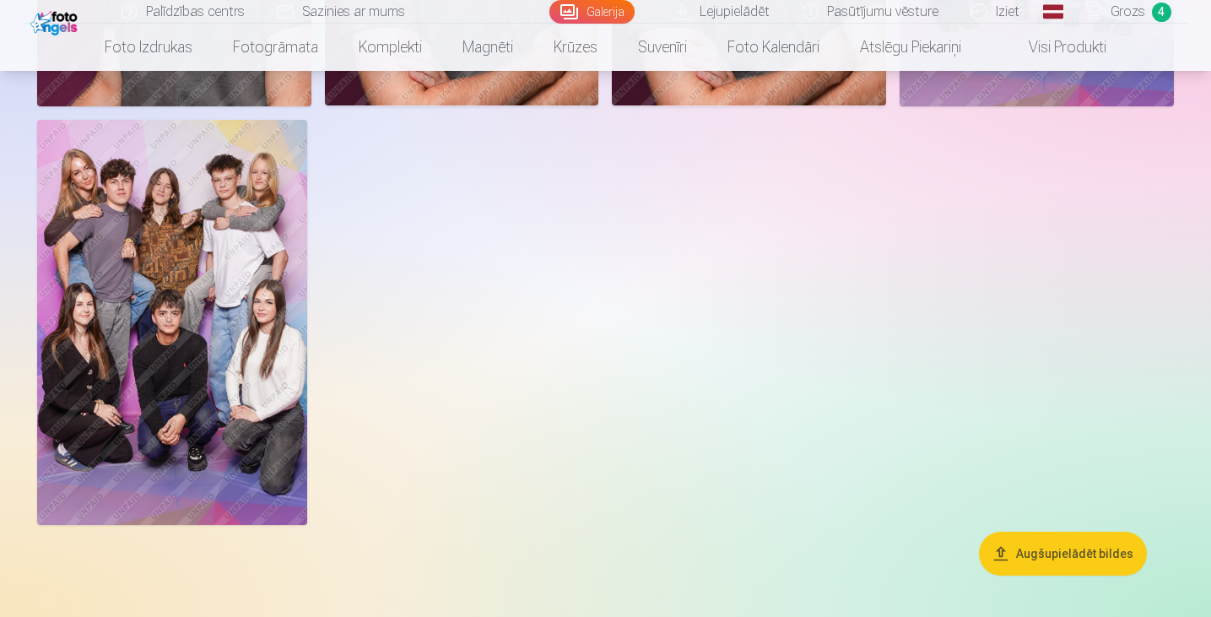
scroll to position [1441, 0]
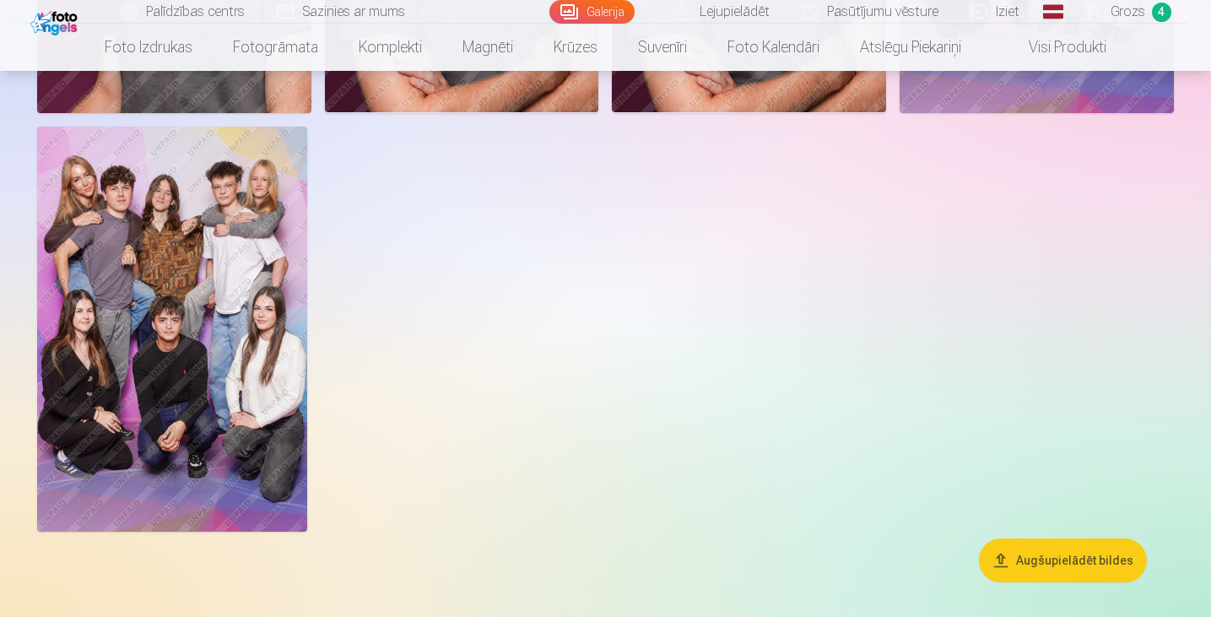
click at [200, 211] on img at bounding box center [172, 329] width 270 height 405
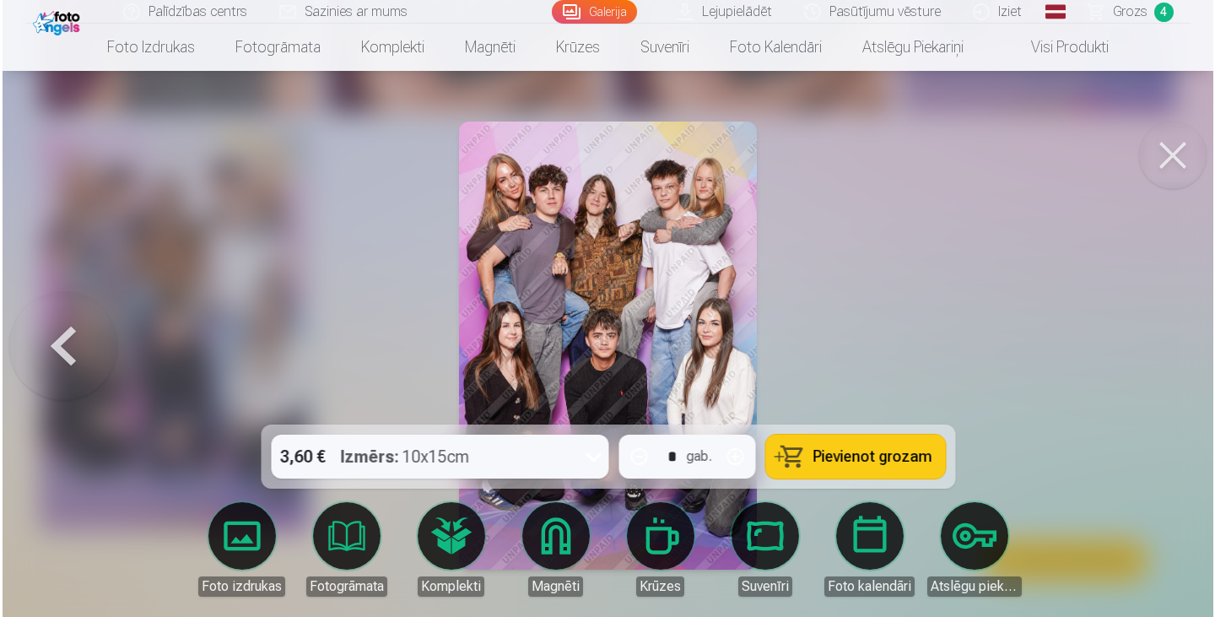
scroll to position [1445, 0]
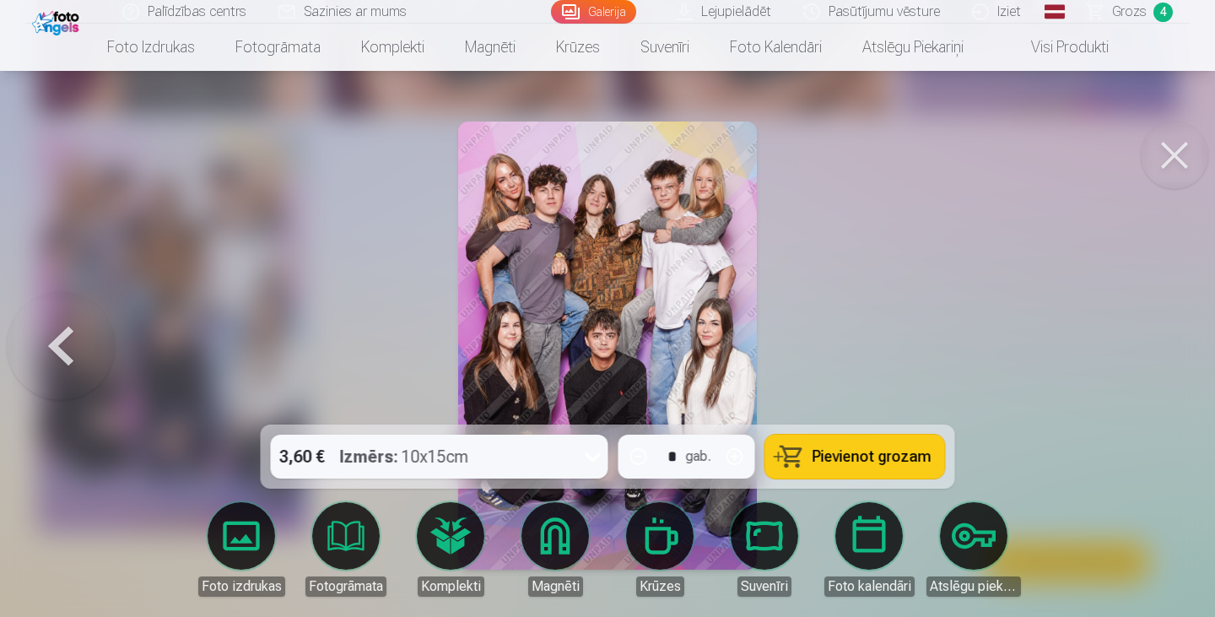
click at [853, 450] on span "Pievienot grozam" at bounding box center [872, 456] width 119 height 15
drag, startPoint x: 1114, startPoint y: 287, endPoint x: 1165, endPoint y: 180, distance: 118.5
click at [1165, 180] on button at bounding box center [1175, 156] width 68 height 68
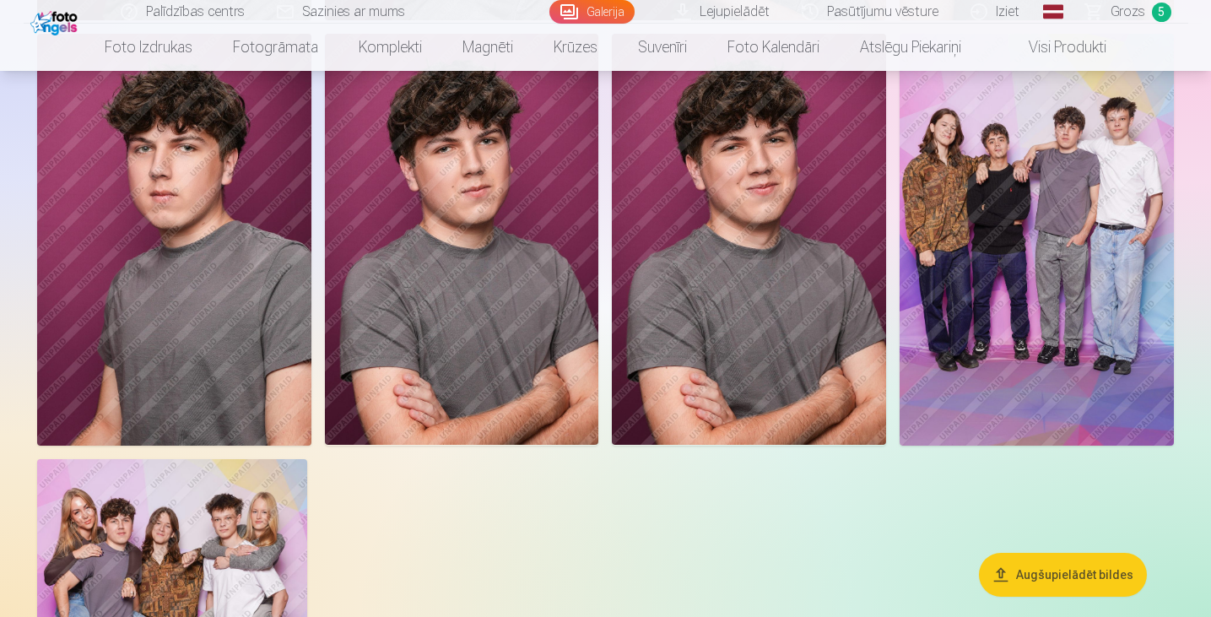
click at [1037, 211] on img at bounding box center [1037, 239] width 274 height 411
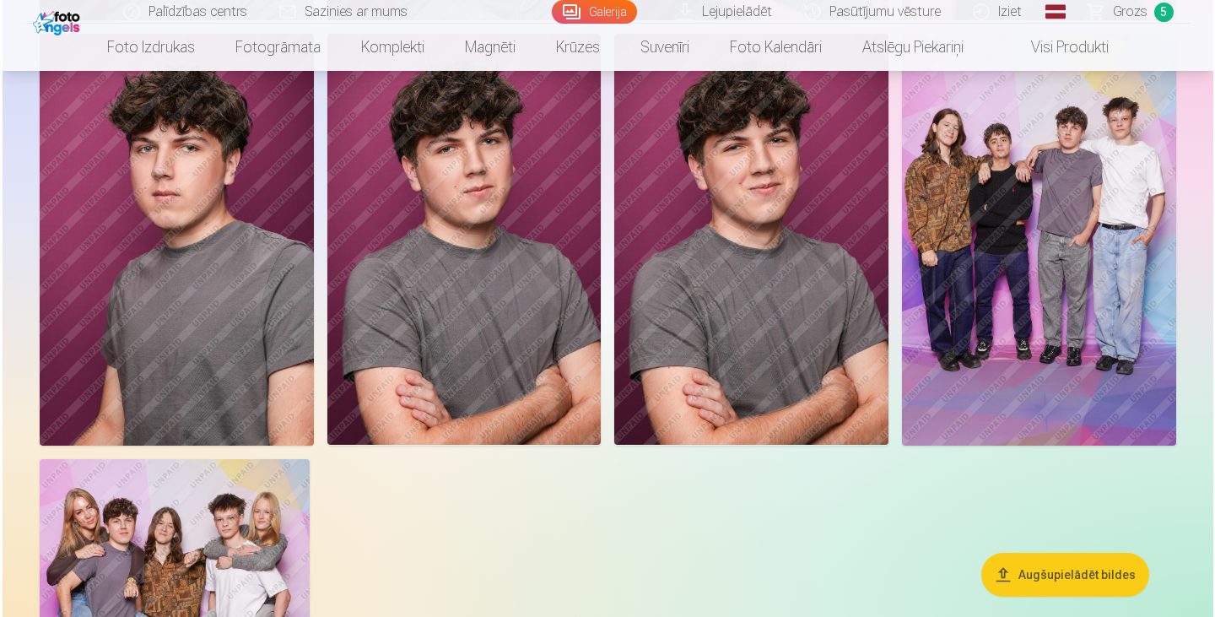
scroll to position [1111, 0]
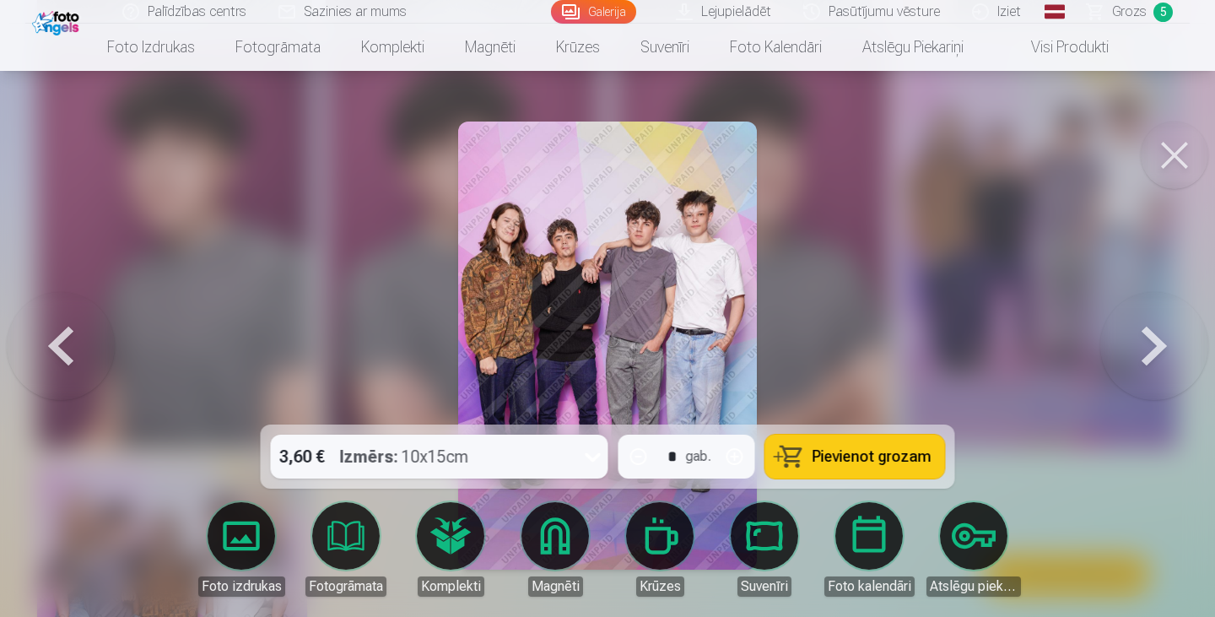
click at [876, 451] on span "Pievienot grozam" at bounding box center [872, 456] width 119 height 15
click at [1173, 161] on button at bounding box center [1175, 156] width 68 height 68
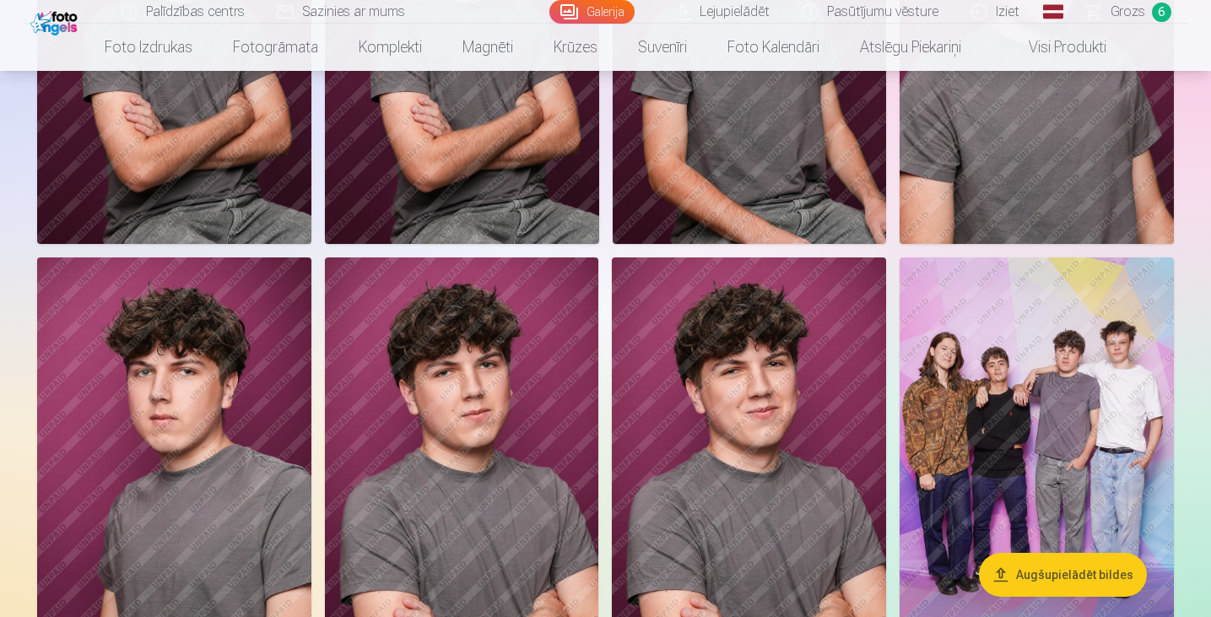
scroll to position [884, 0]
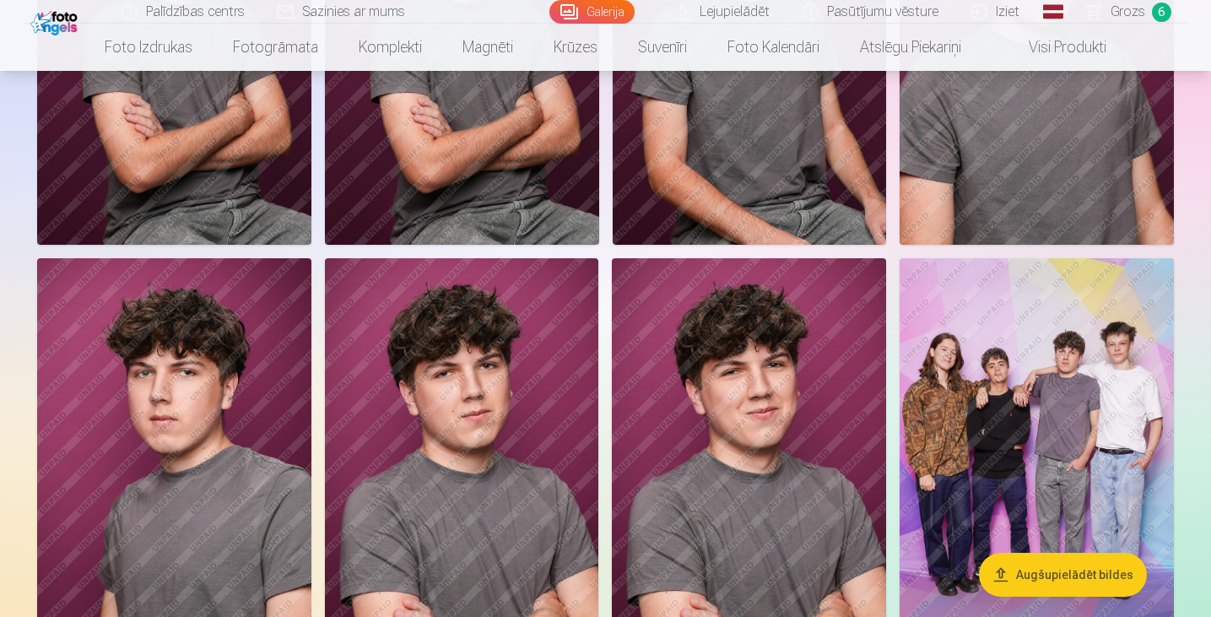
click at [1129, 8] on span "Grozs" at bounding box center [1128, 12] width 35 height 20
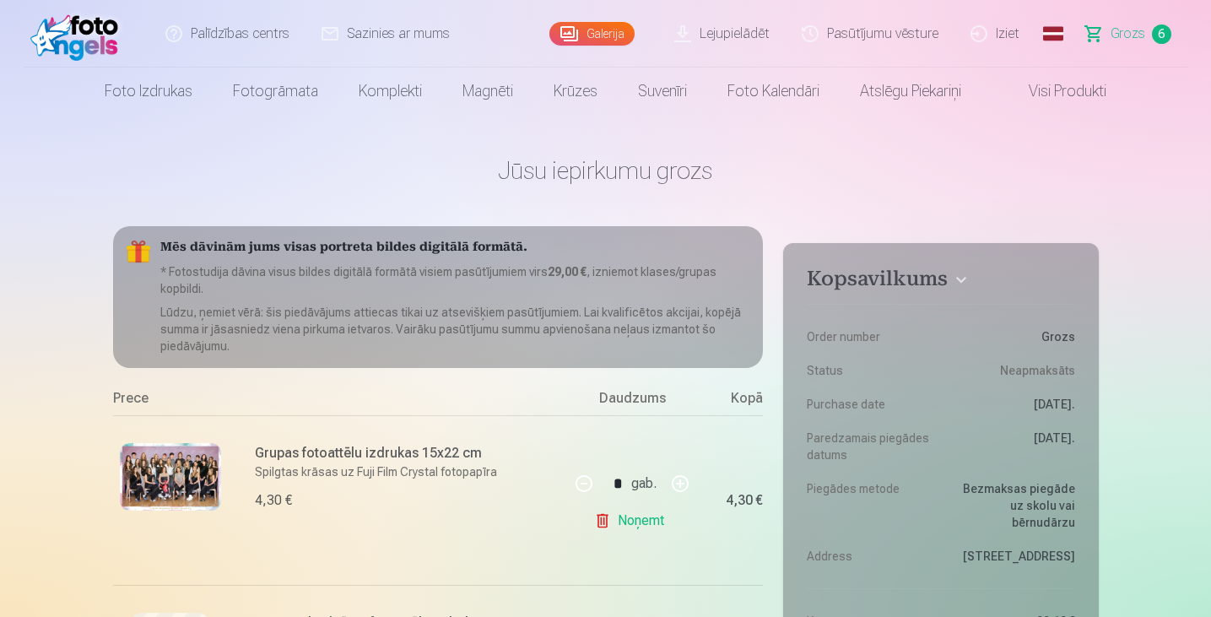
click at [594, 38] on link "Galerija" at bounding box center [591, 34] width 85 height 24
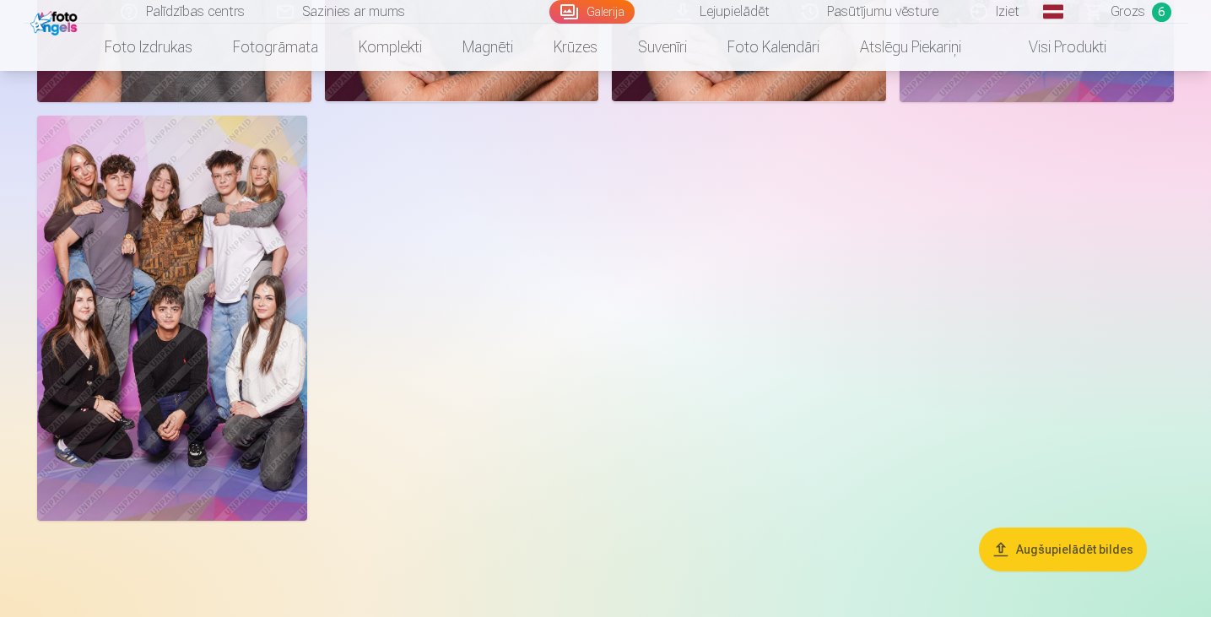
click at [190, 316] on img at bounding box center [172, 318] width 270 height 405
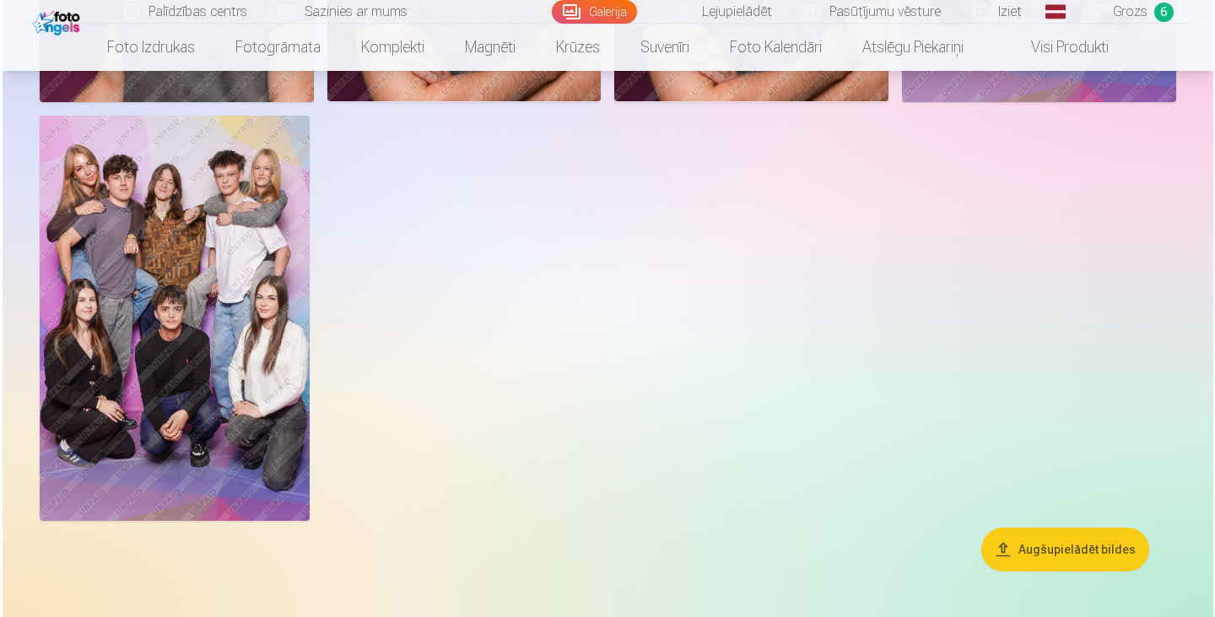
scroll to position [1456, 0]
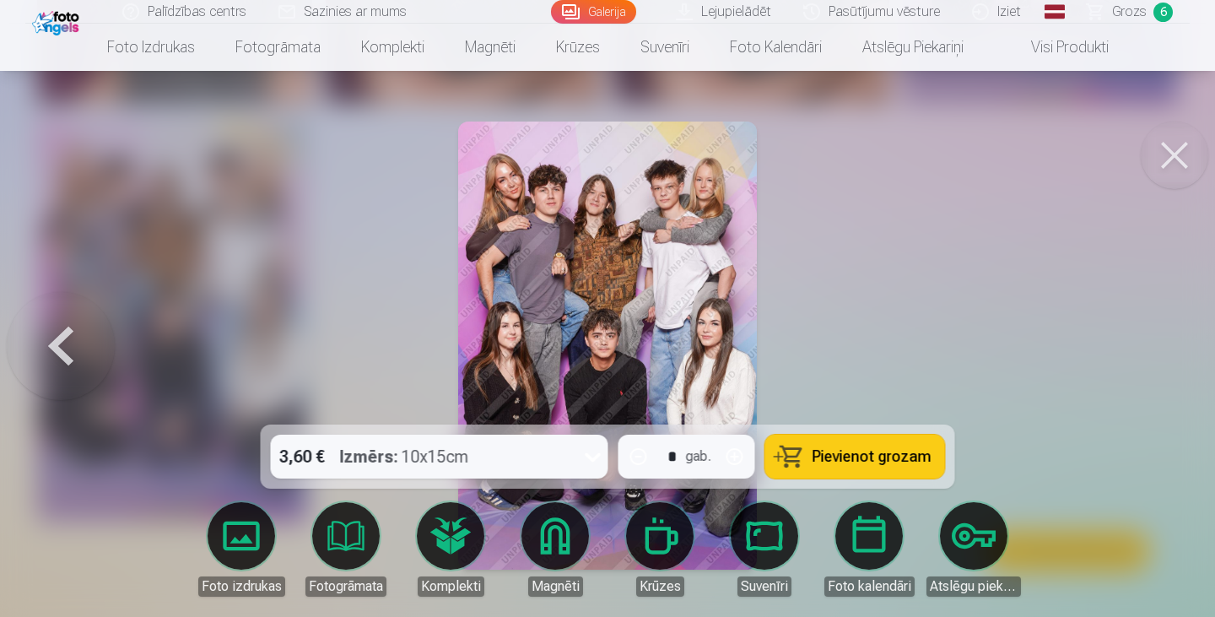
click at [855, 445] on button "Pievienot grozam" at bounding box center [855, 457] width 180 height 44
click at [1171, 149] on button at bounding box center [1175, 156] width 68 height 68
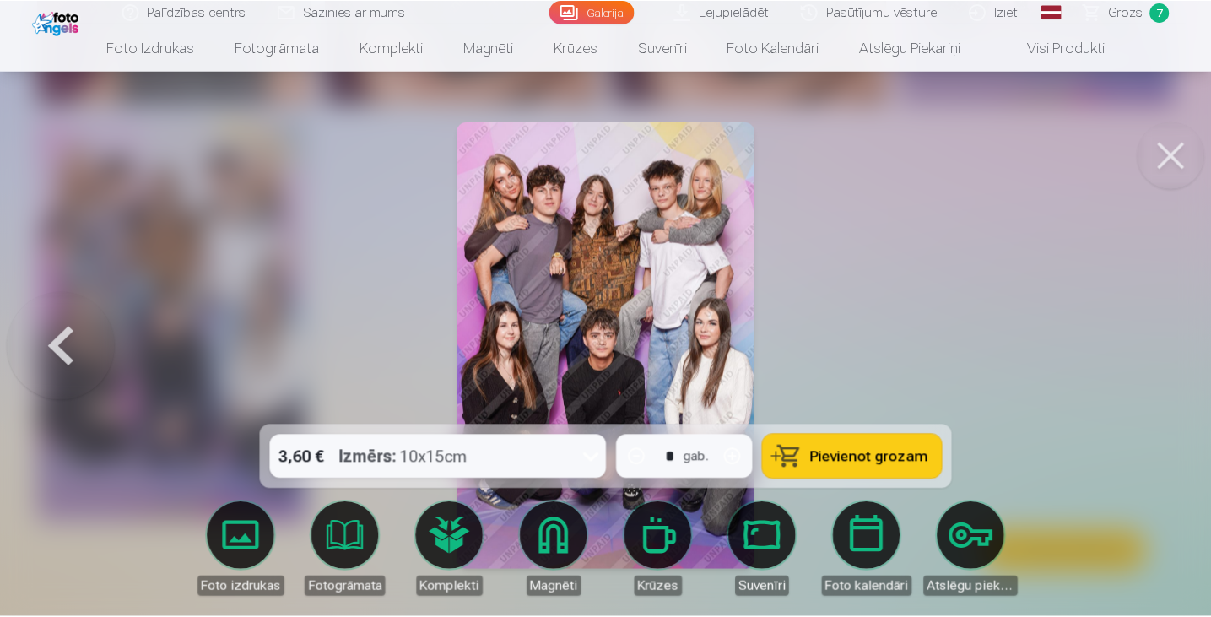
scroll to position [1452, 0]
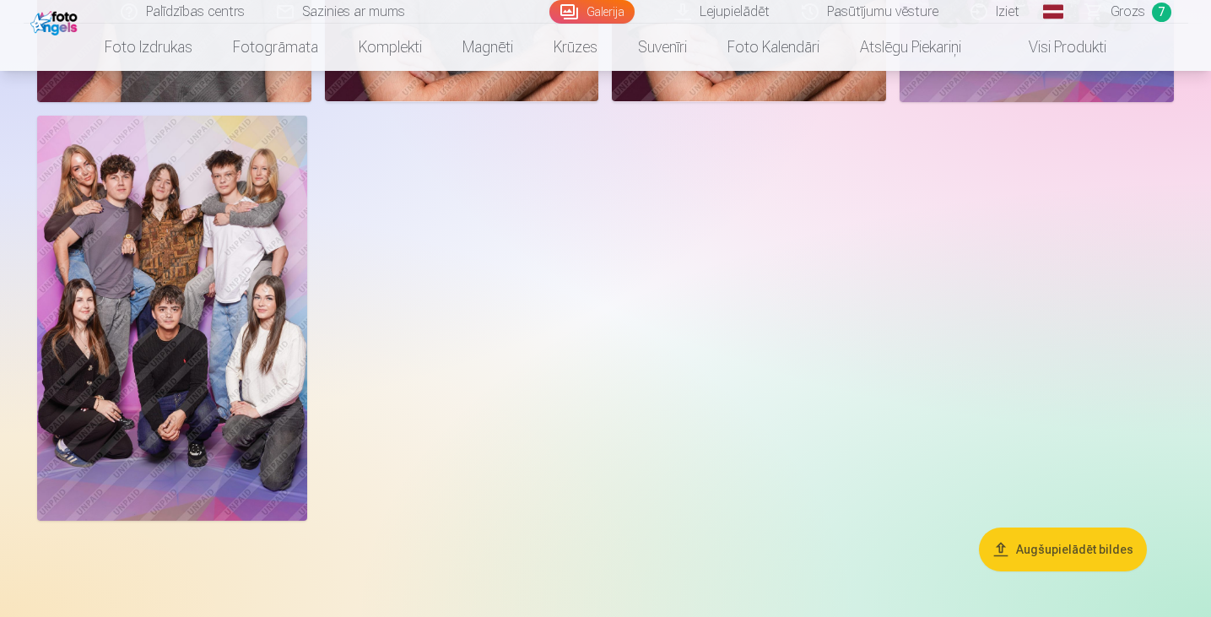
click at [1127, 9] on span "Grozs" at bounding box center [1128, 12] width 35 height 20
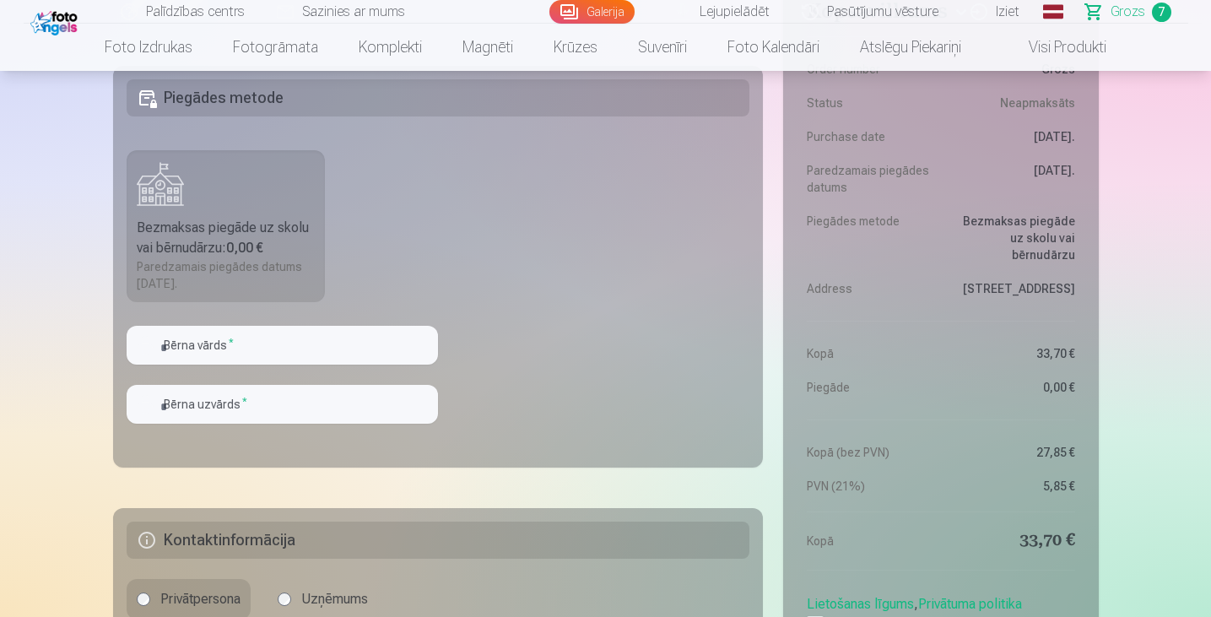
scroll to position [1553, 0]
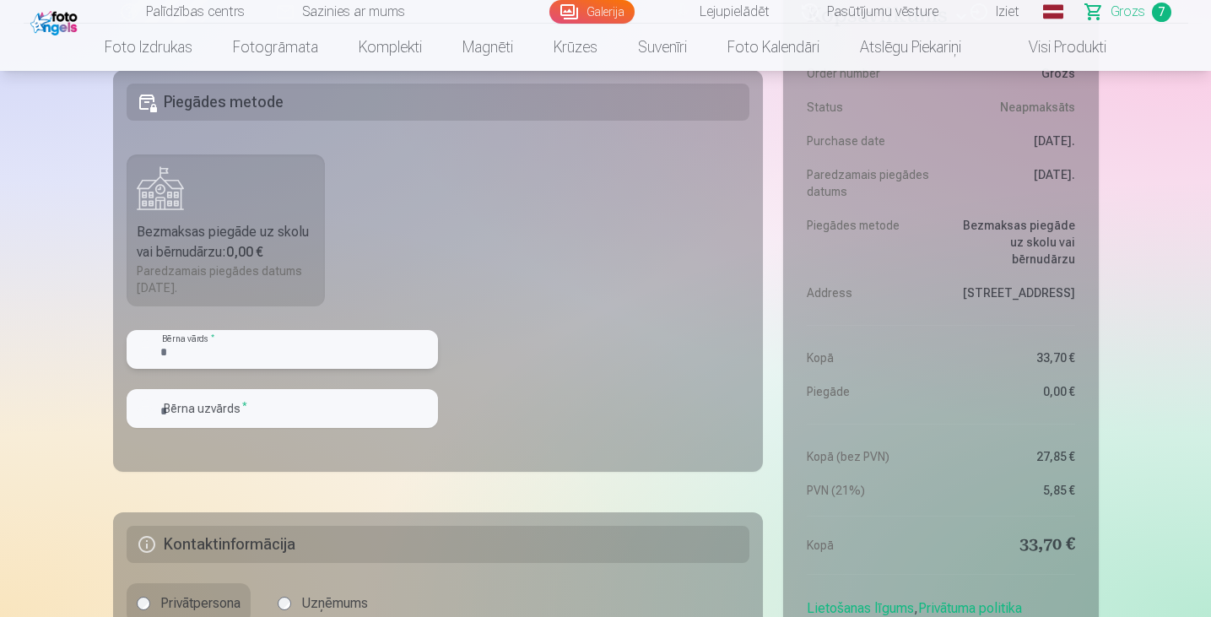
click at [180, 357] on input "text" at bounding box center [282, 349] width 311 height 39
type input "*****"
type input "*********"
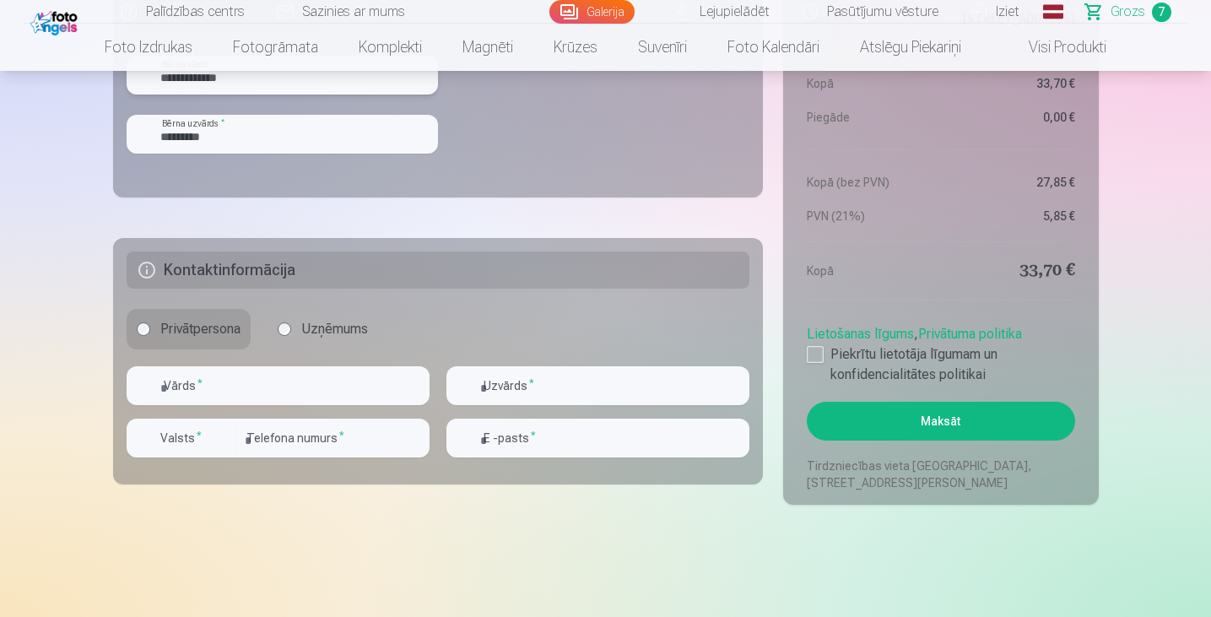
scroll to position [1828, 0]
type input "**********"
click at [213, 378] on input "text" at bounding box center [278, 384] width 303 height 39
type input "****"
click at [541, 389] on input "text" at bounding box center [597, 384] width 303 height 39
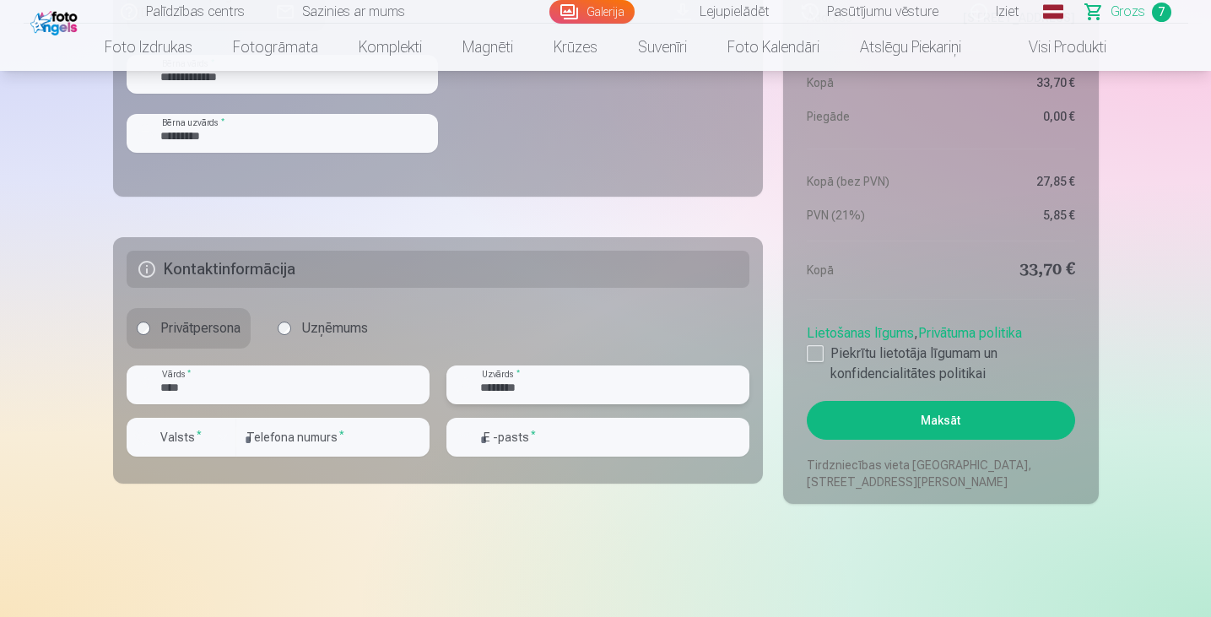
type input "********"
click at [327, 440] on input "number" at bounding box center [332, 437] width 193 height 39
type input "********"
click at [208, 445] on div "button" at bounding box center [185, 439] width 51 height 17
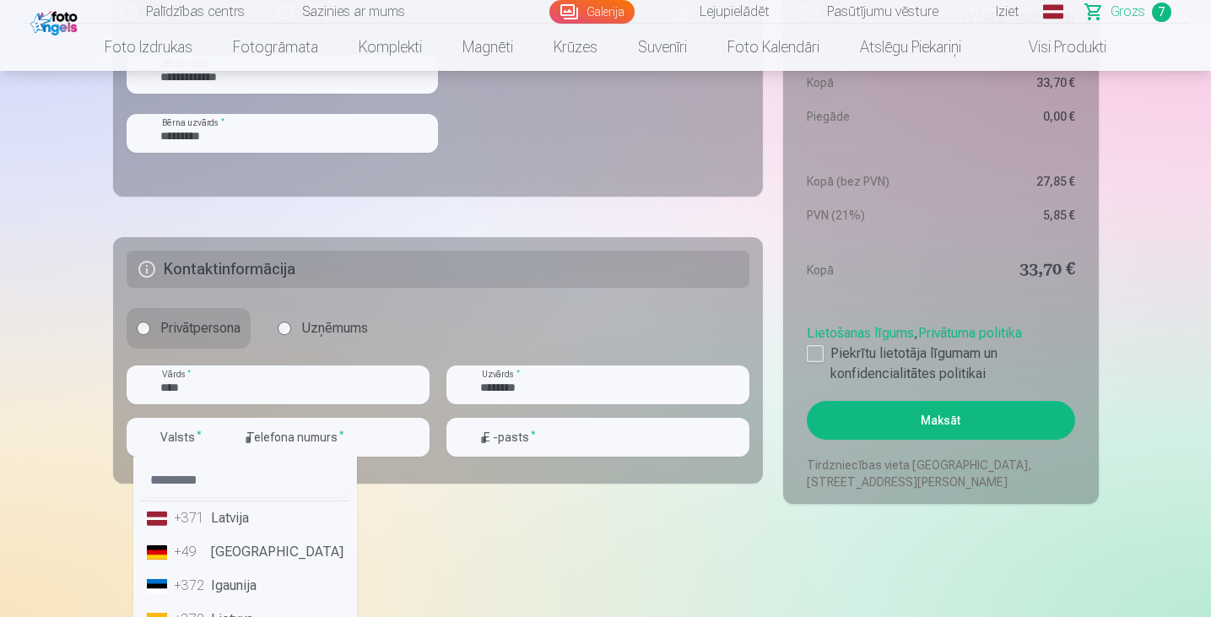
click at [231, 515] on li "+371 Latvija" at bounding box center [245, 518] width 210 height 34
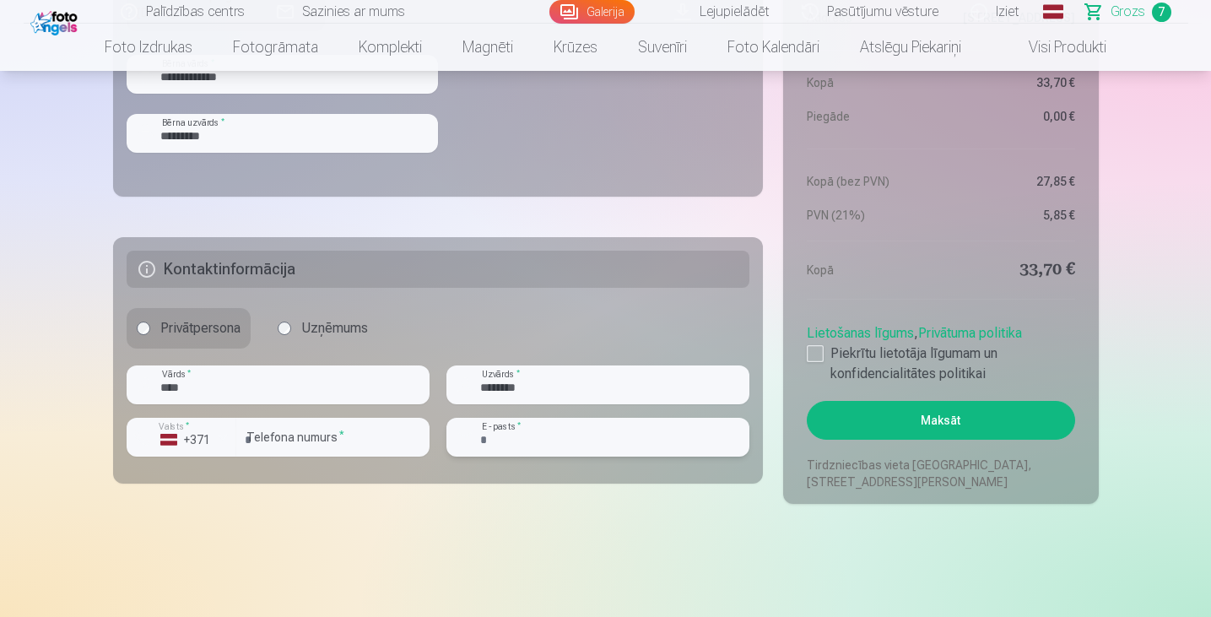
click at [590, 440] on input "email" at bounding box center [597, 437] width 303 height 39
type input "**********"
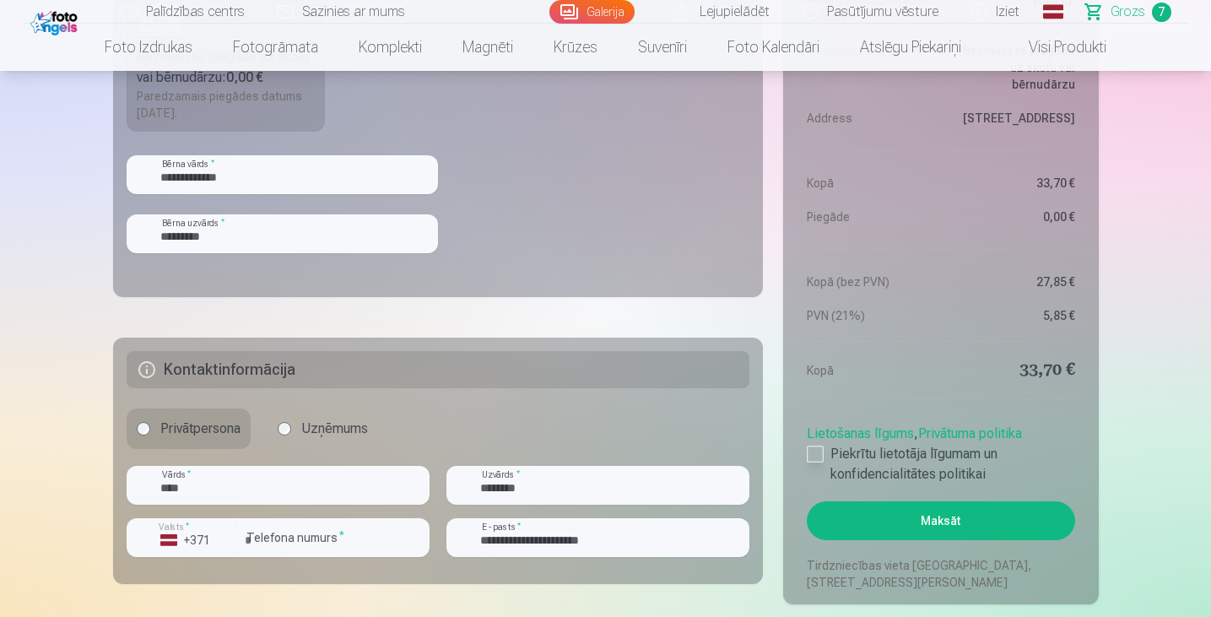
click at [827, 451] on label "Piekrītu lietotāja līgumam un konfidencialitātes politikai" at bounding box center [940, 464] width 267 height 41
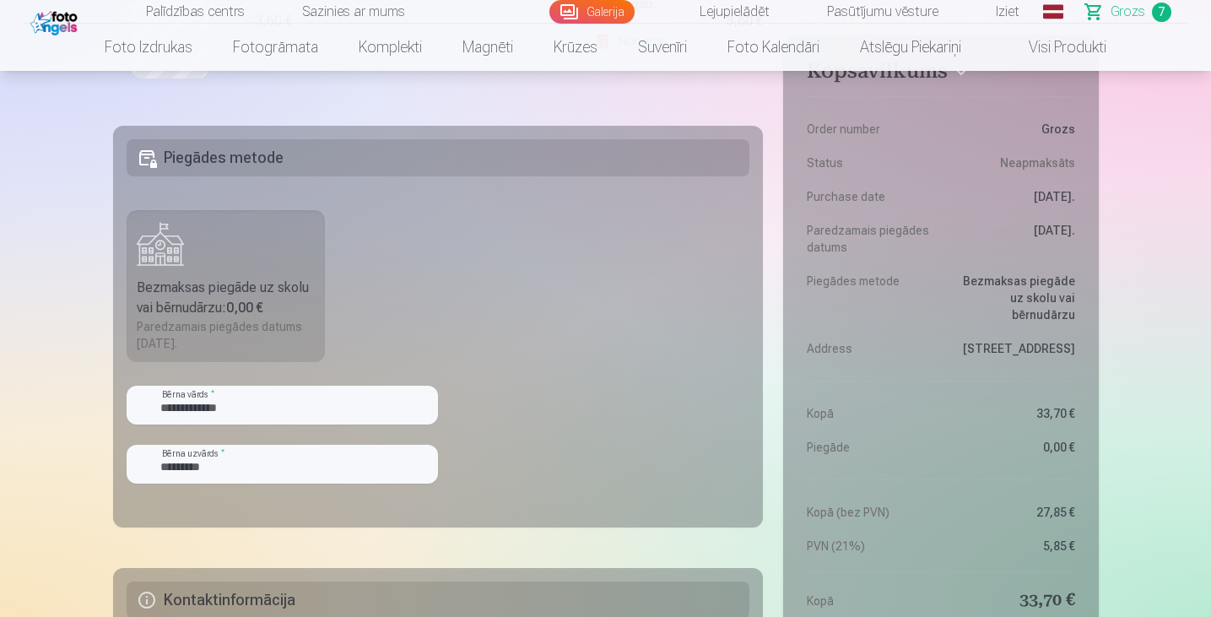
scroll to position [1492, 0]
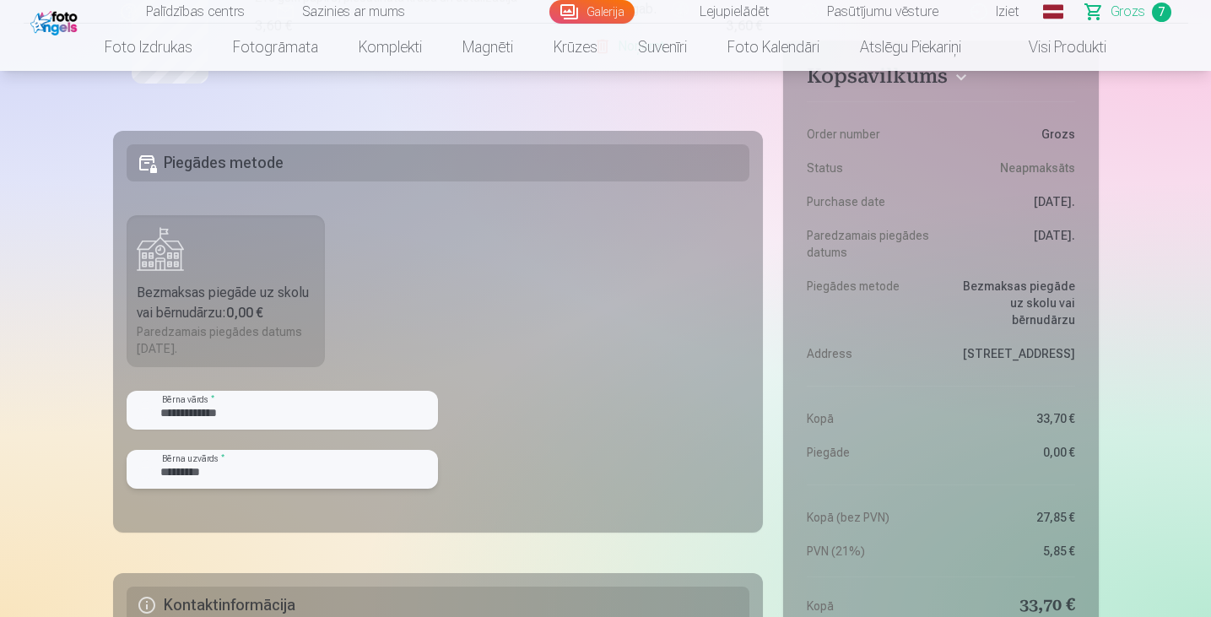
click at [273, 470] on input "*********" at bounding box center [282, 469] width 311 height 39
click at [254, 406] on input "**********" at bounding box center [282, 410] width 311 height 39
click at [493, 352] on fieldset "**********" at bounding box center [438, 332] width 651 height 402
click at [247, 289] on div "Bezmaksas piegāde uz skolu vai bērnudārzu : 0,00 €" at bounding box center [226, 303] width 179 height 41
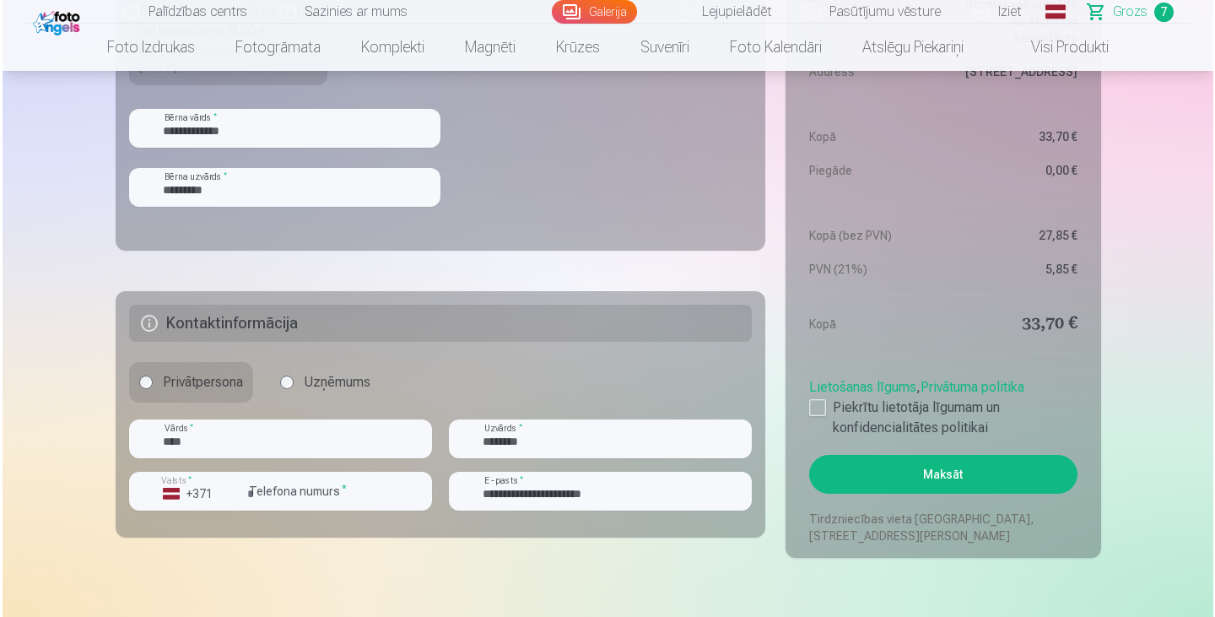
scroll to position [1775, 0]
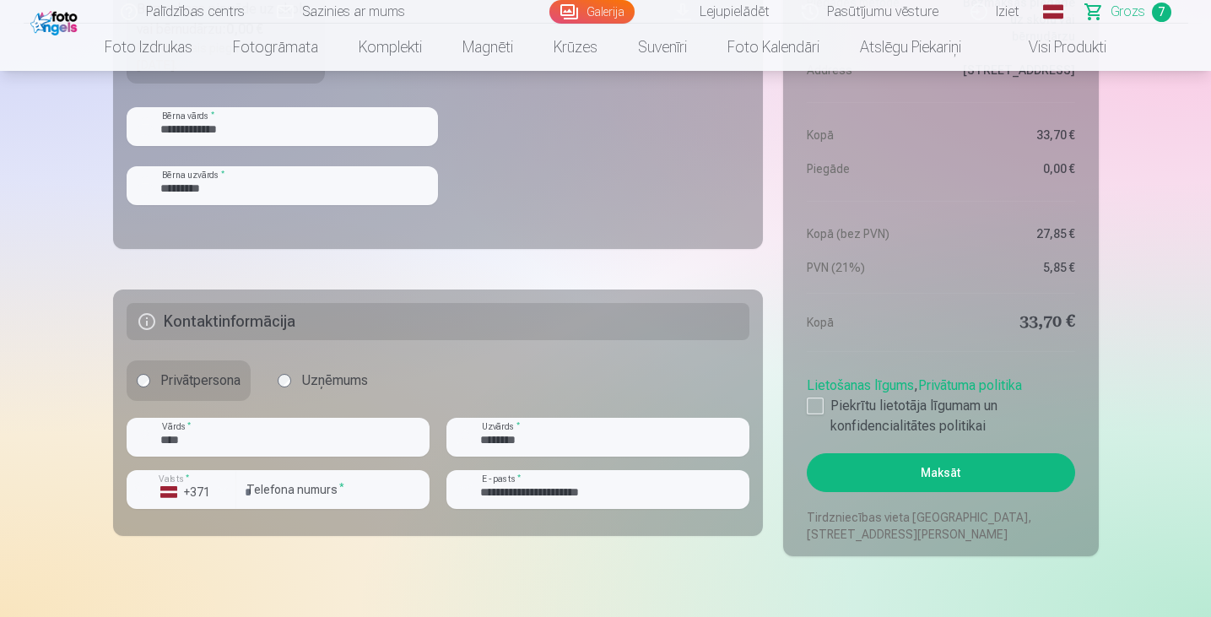
click at [950, 478] on button "Maksāt" at bounding box center [940, 472] width 267 height 39
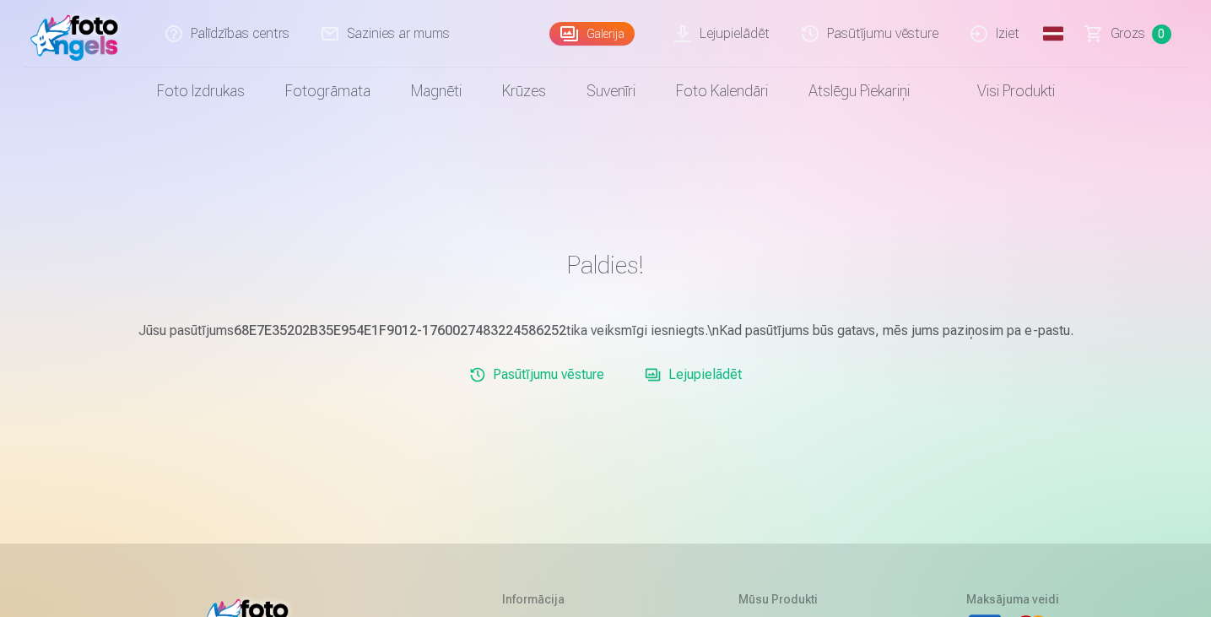
click at [523, 365] on link "Pasūtījumu vēsture" at bounding box center [536, 375] width 149 height 34
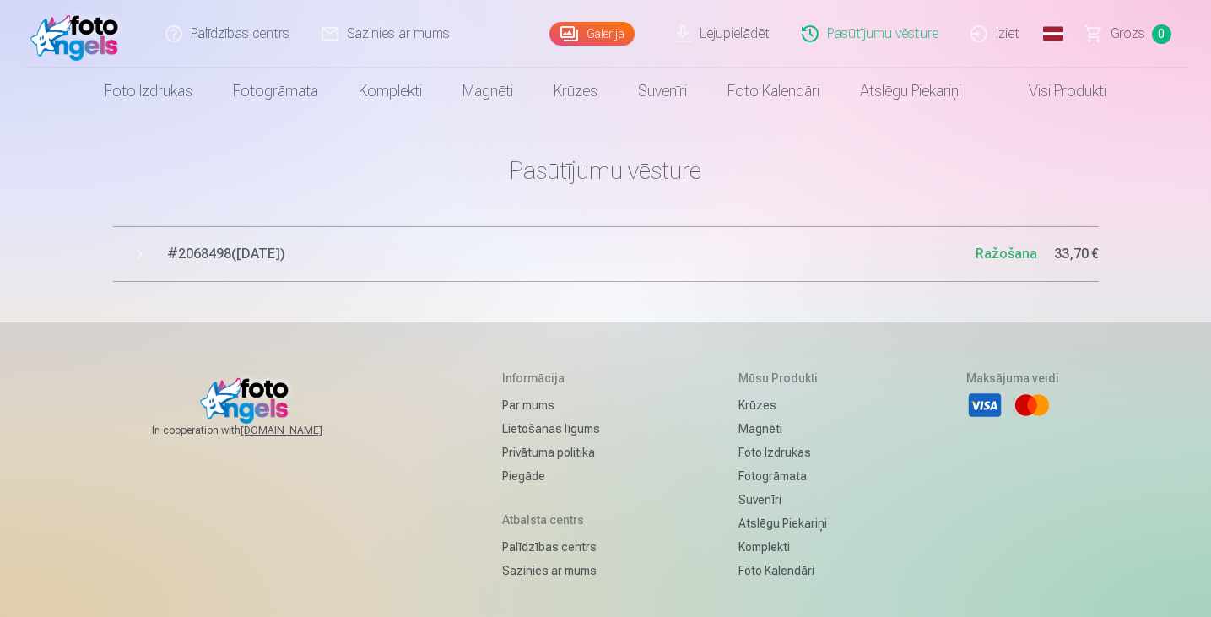
click at [969, 243] on button "# 2068498 ( 9.10.2025 ) Ražošana 33,70 €" at bounding box center [606, 254] width 986 height 56
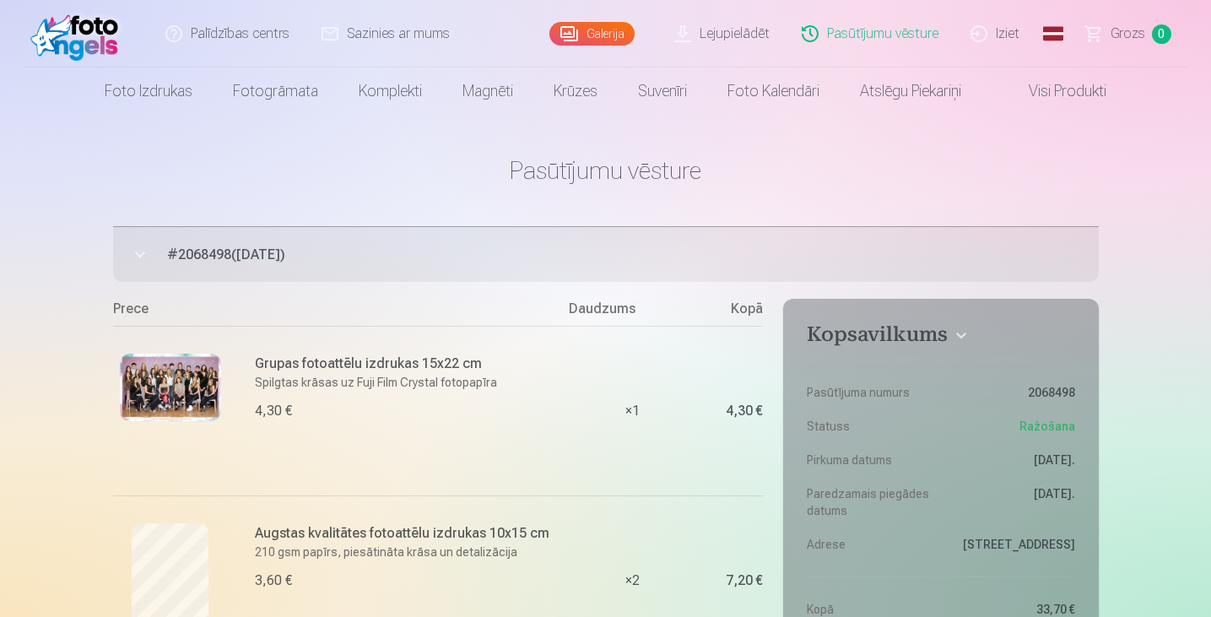
click at [997, 26] on link "Iziet" at bounding box center [995, 34] width 81 height 68
